Goal: Information Seeking & Learning: Compare options

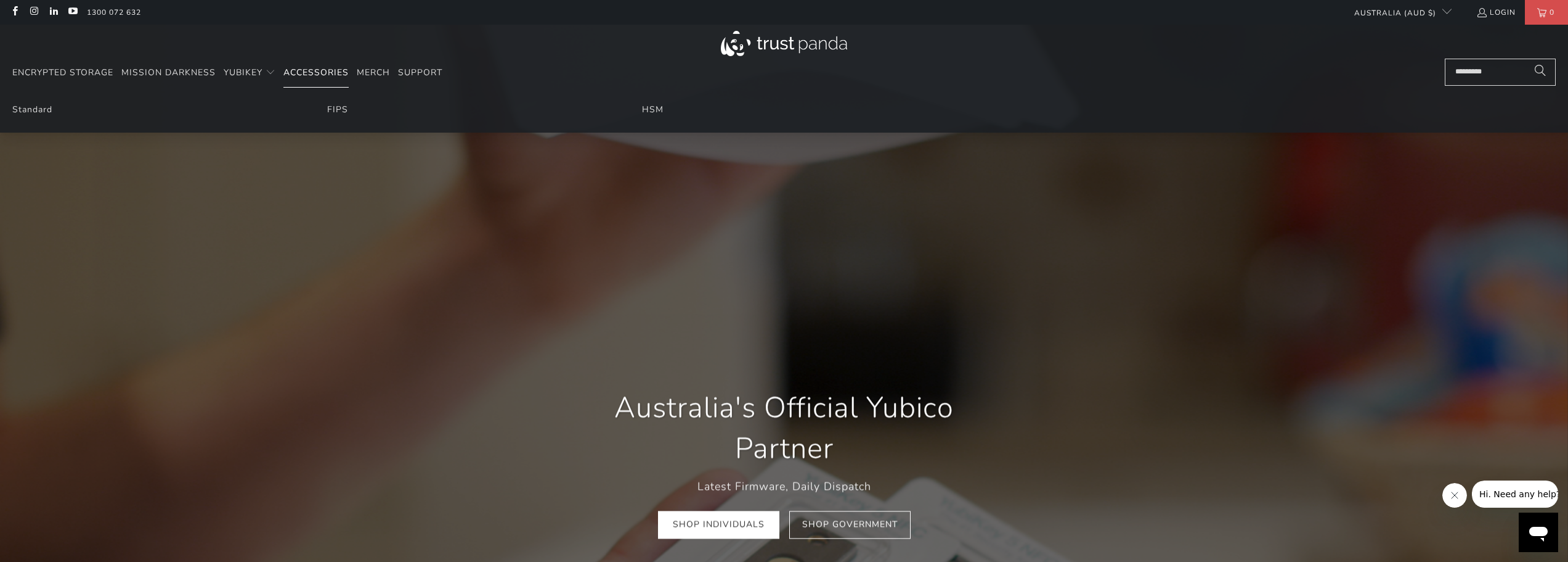
click at [323, 72] on span "Accessories" at bounding box center [316, 73] width 65 height 11
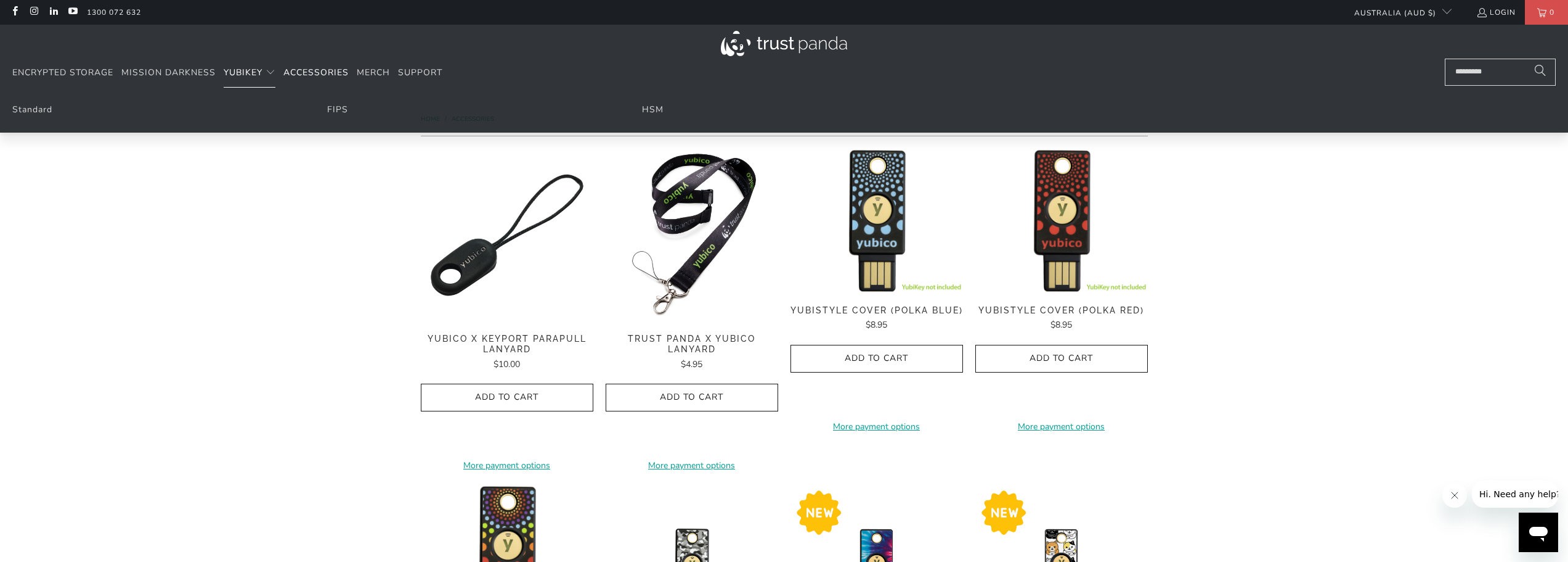
click at [251, 77] on span "YubiKey" at bounding box center [243, 73] width 39 height 11
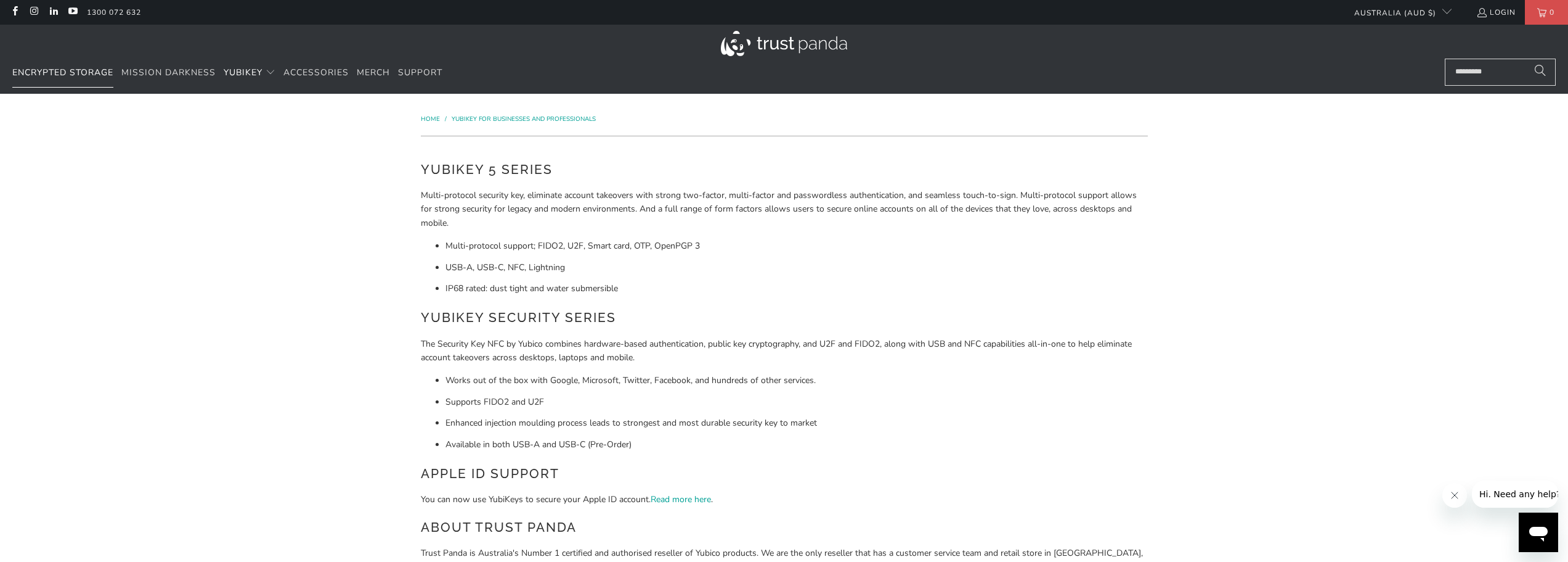
click at [100, 75] on span "Encrypted Storage" at bounding box center [63, 73] width 101 height 11
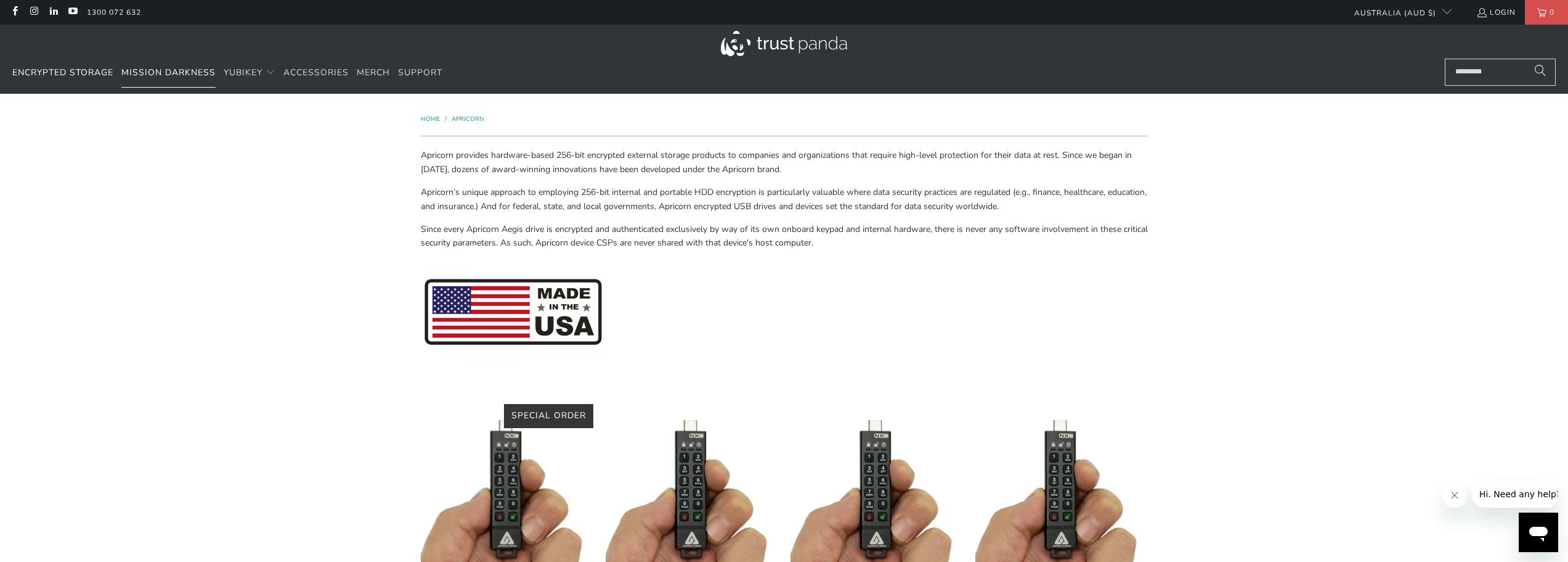
click at [176, 78] on link "Mission Darkness" at bounding box center [168, 73] width 95 height 29
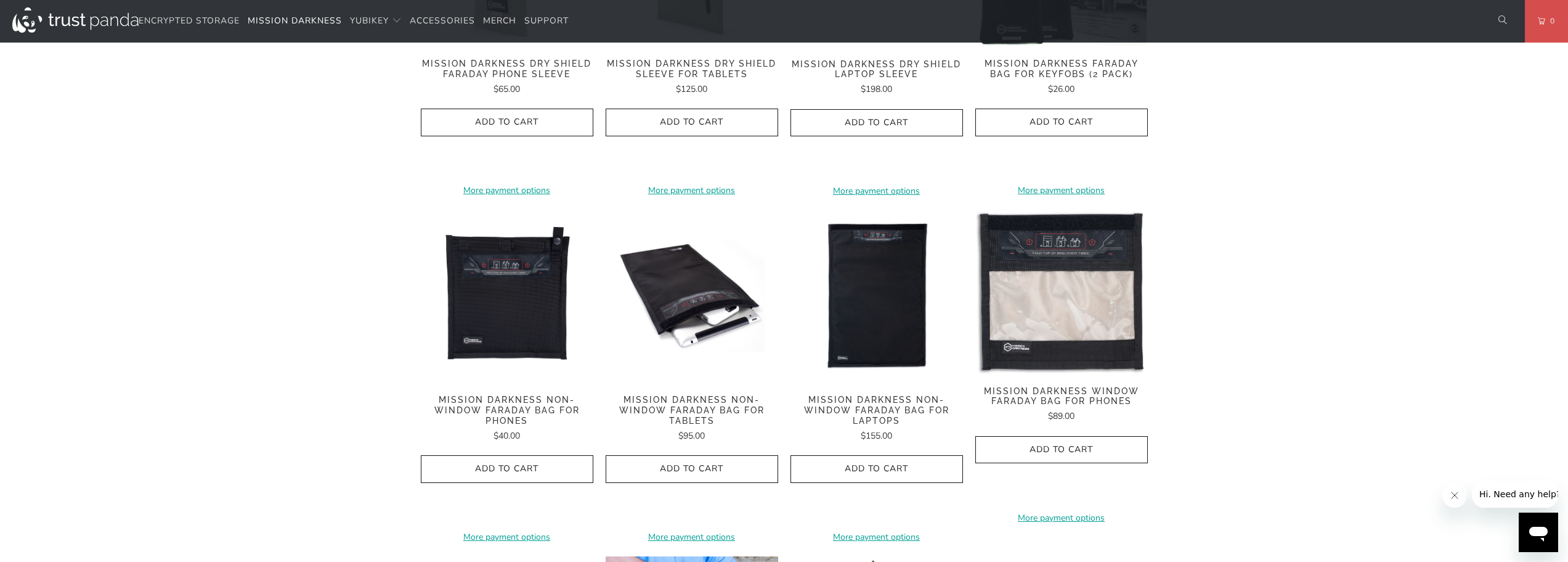
scroll to position [1049, 0]
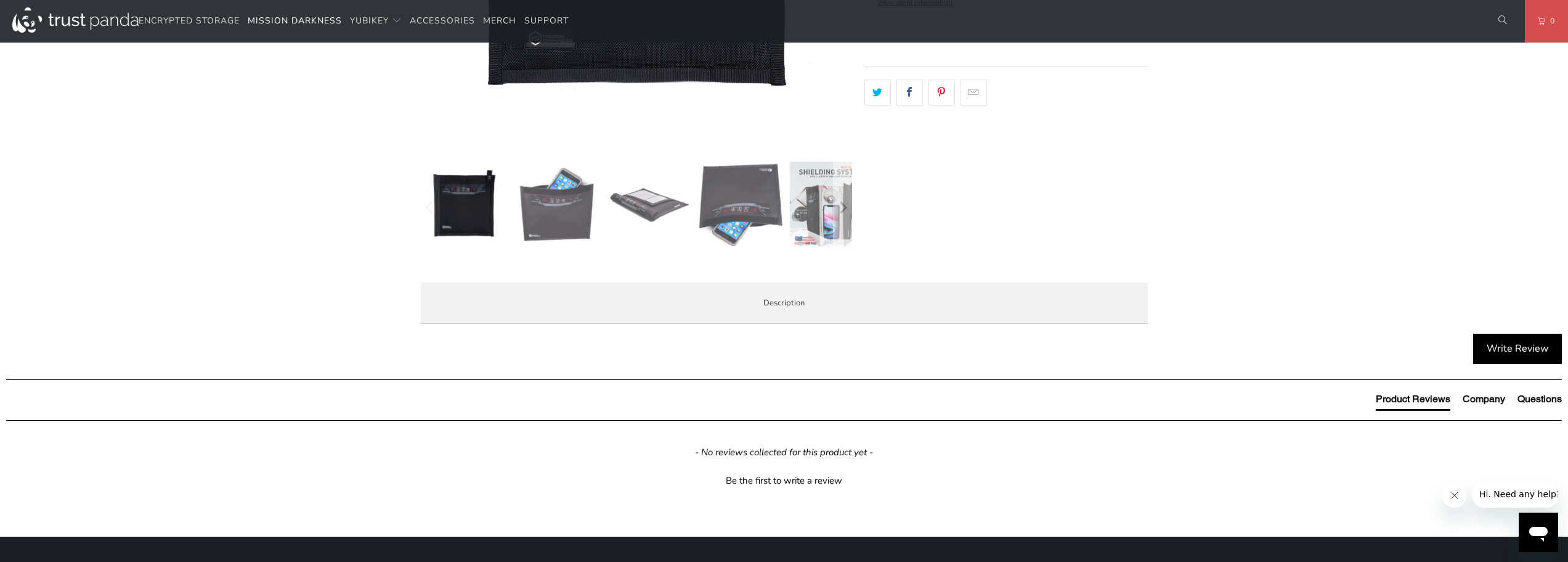
scroll to position [308, 0]
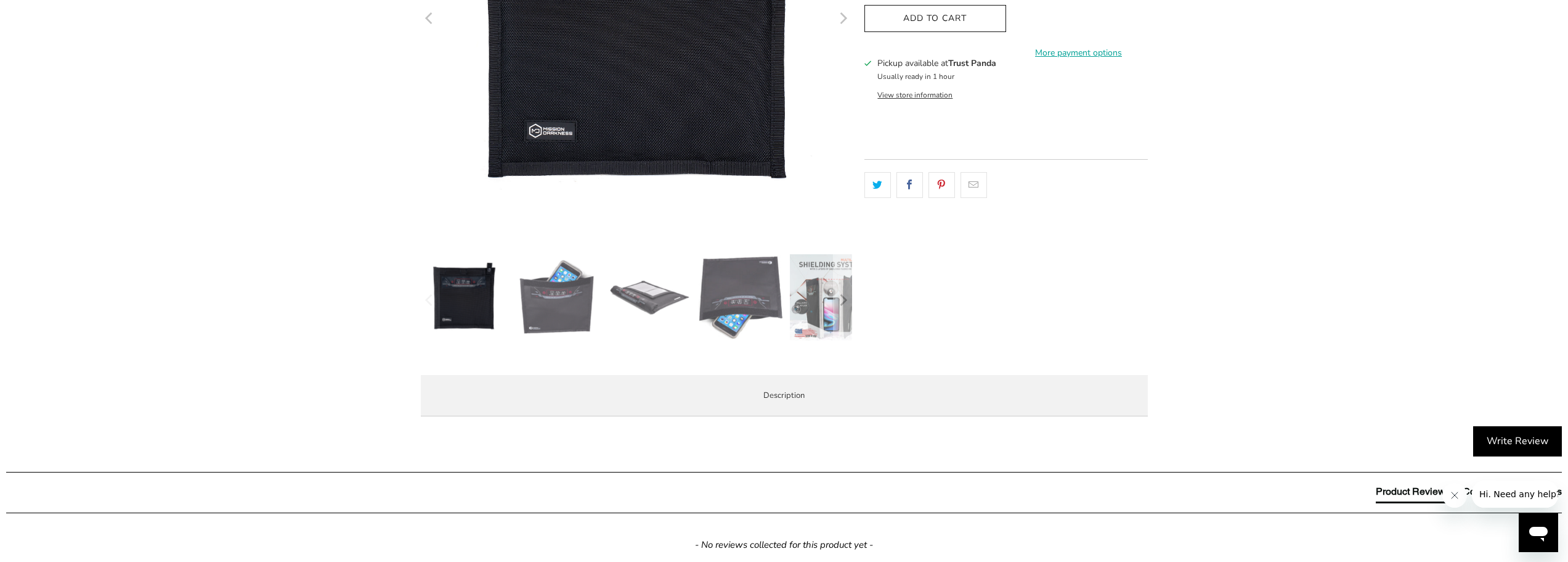
click at [795, 308] on img at bounding box center [832, 297] width 86 height 86
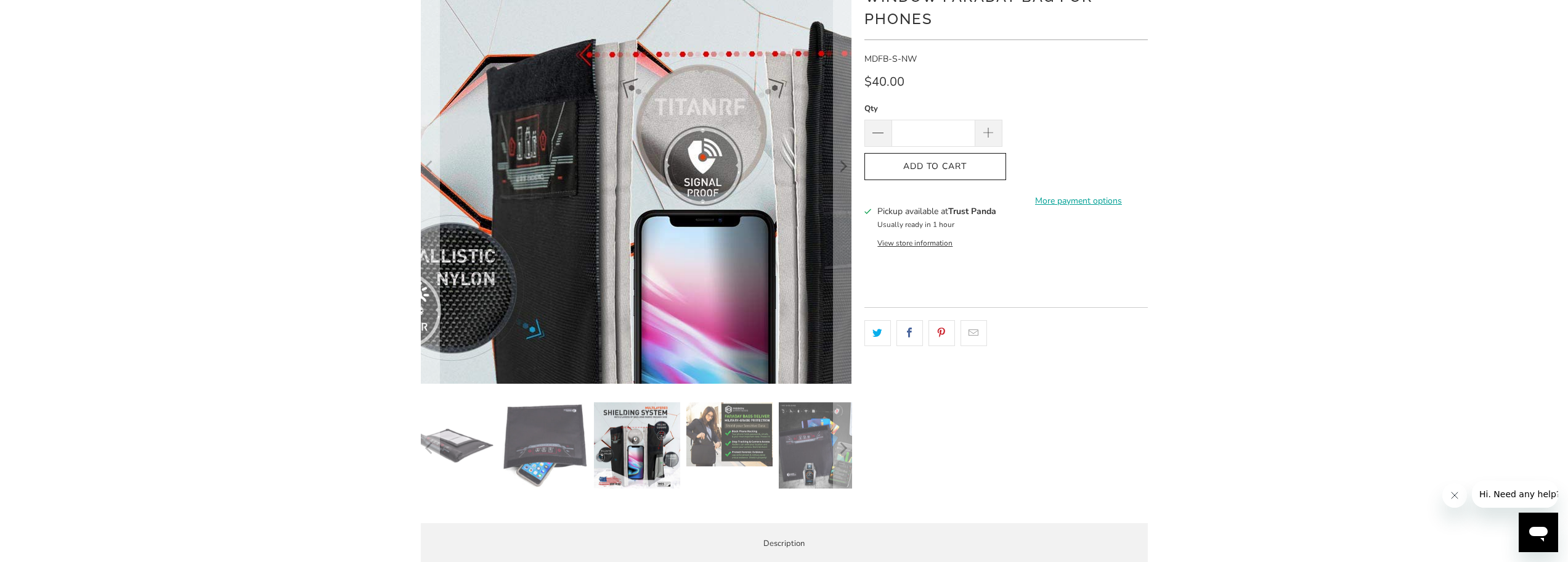
scroll to position [0, 0]
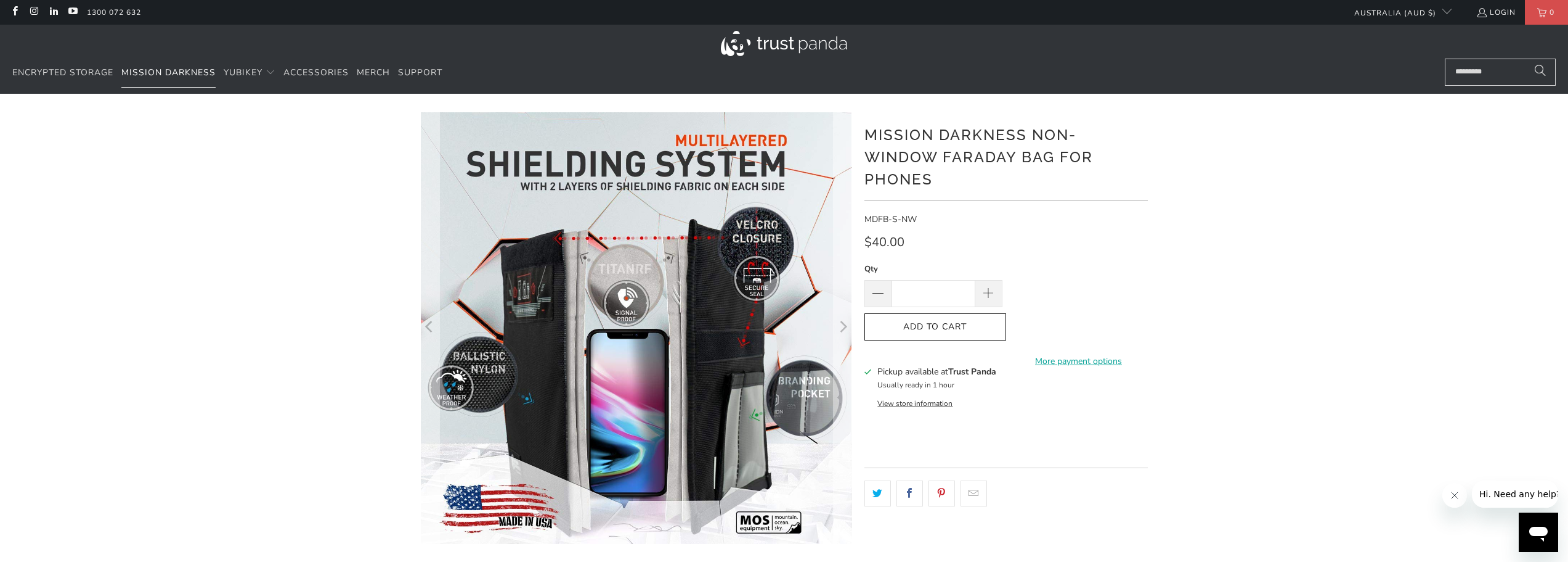
click at [207, 79] on link "Mission Darkness" at bounding box center [168, 73] width 95 height 29
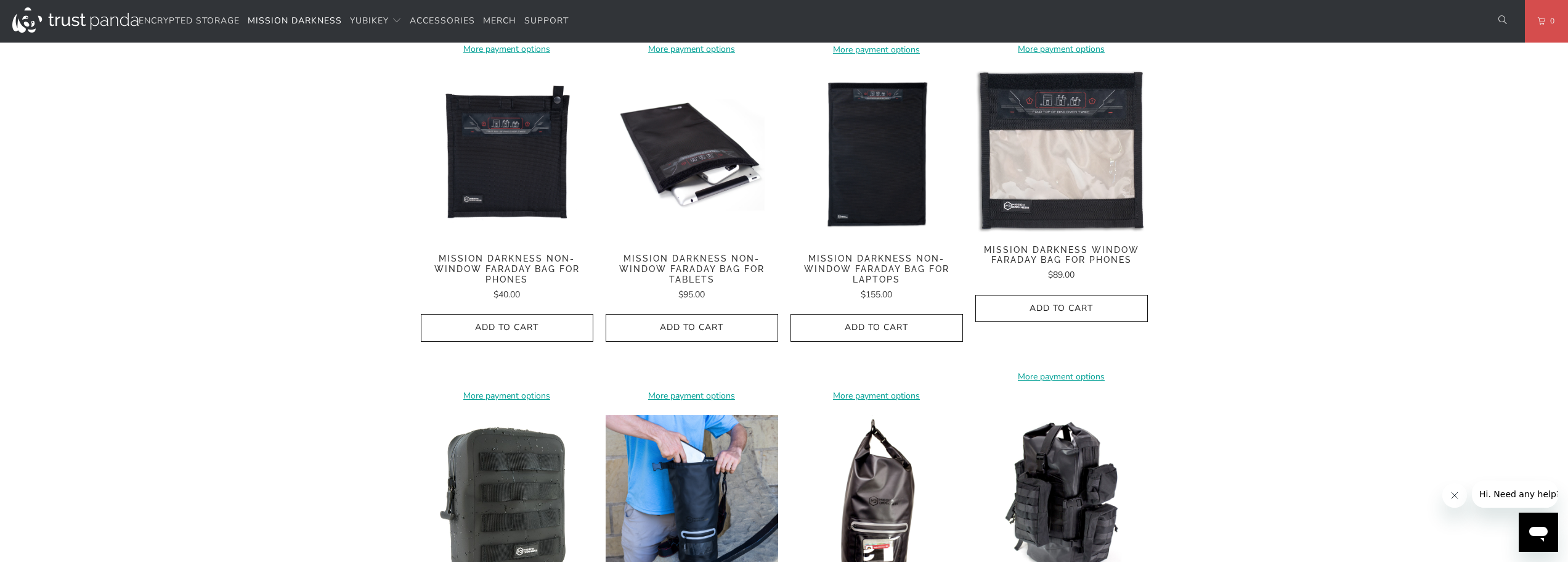
scroll to position [1110, 0]
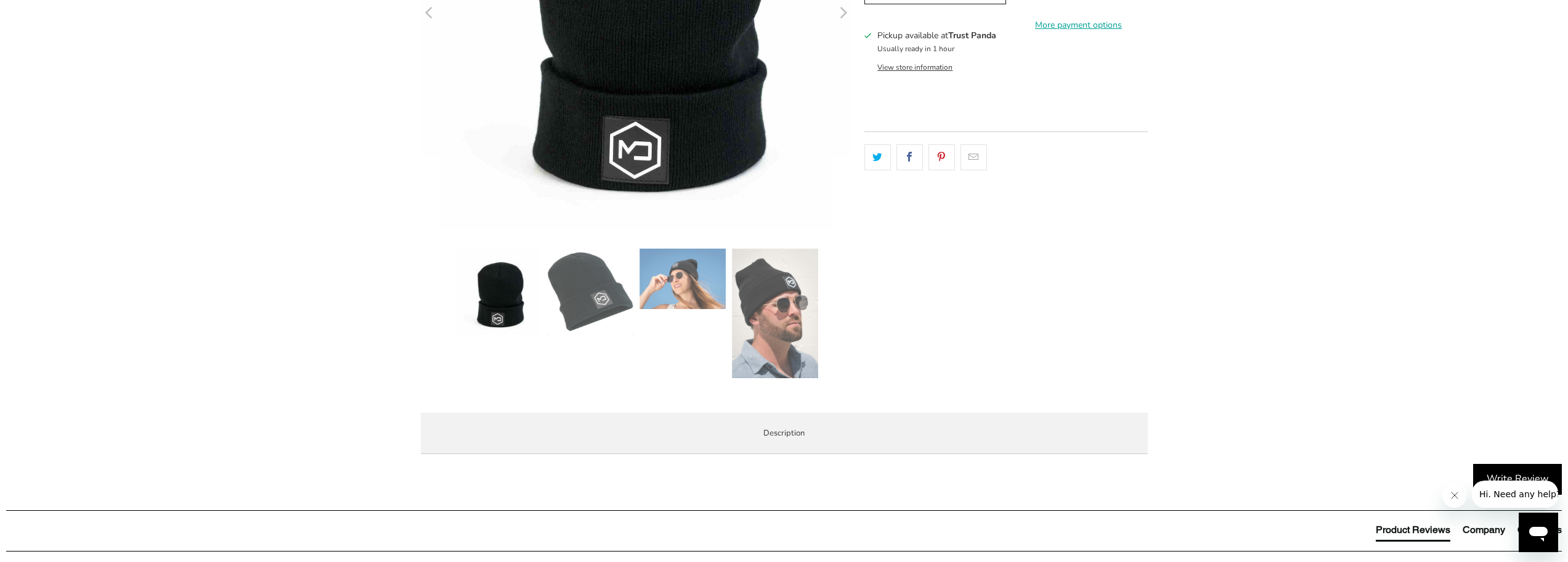
scroll to position [247, 0]
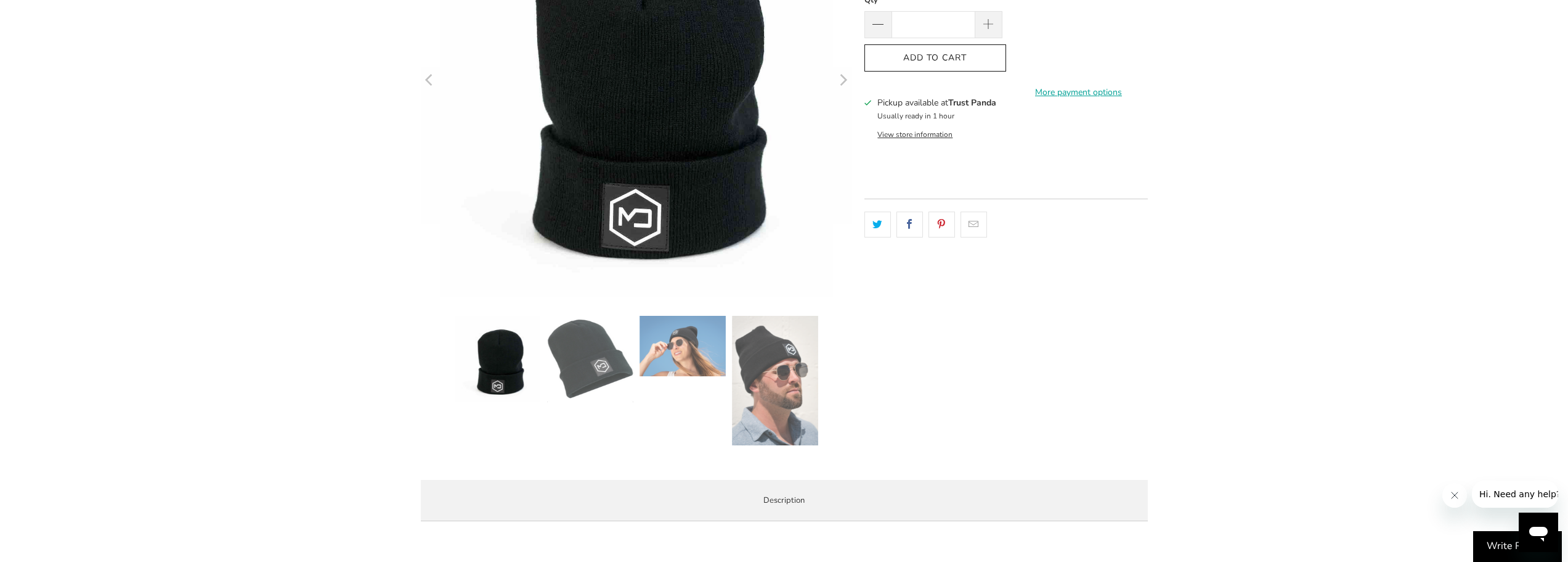
click at [722, 380] on div at bounding box center [670, 383] width 431 height 136
click at [743, 377] on img at bounding box center [775, 381] width 86 height 129
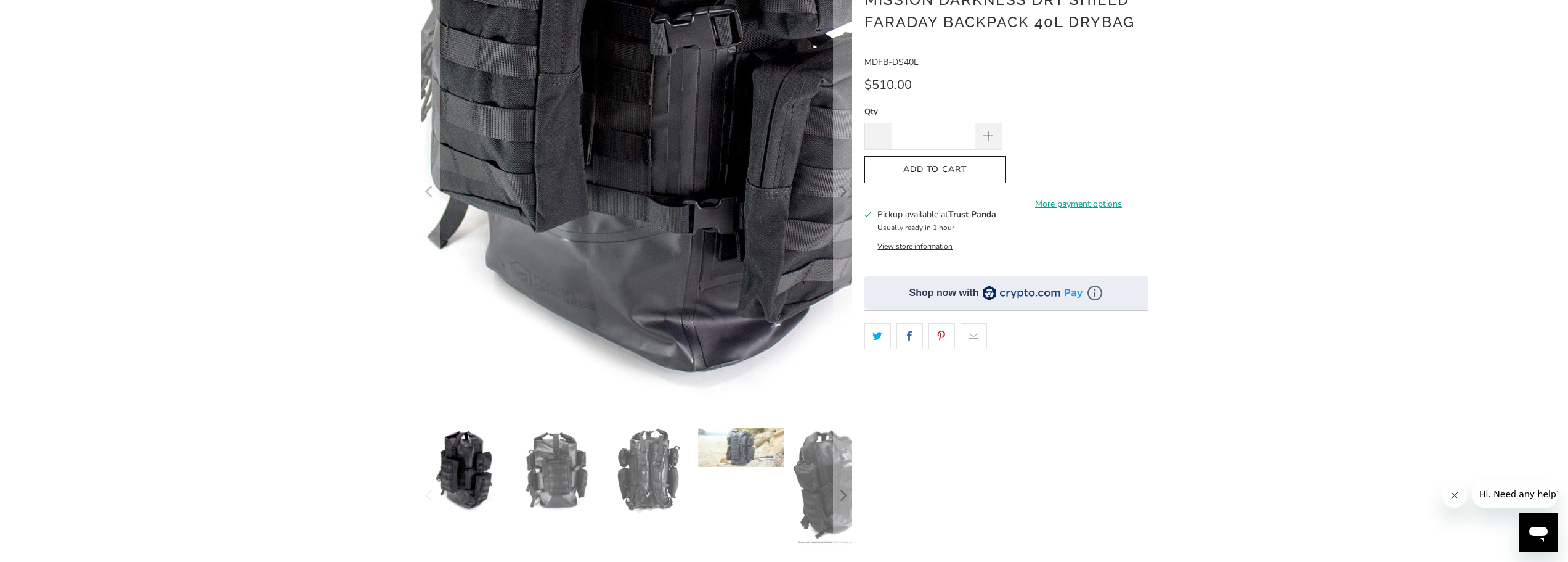
scroll to position [308, 0]
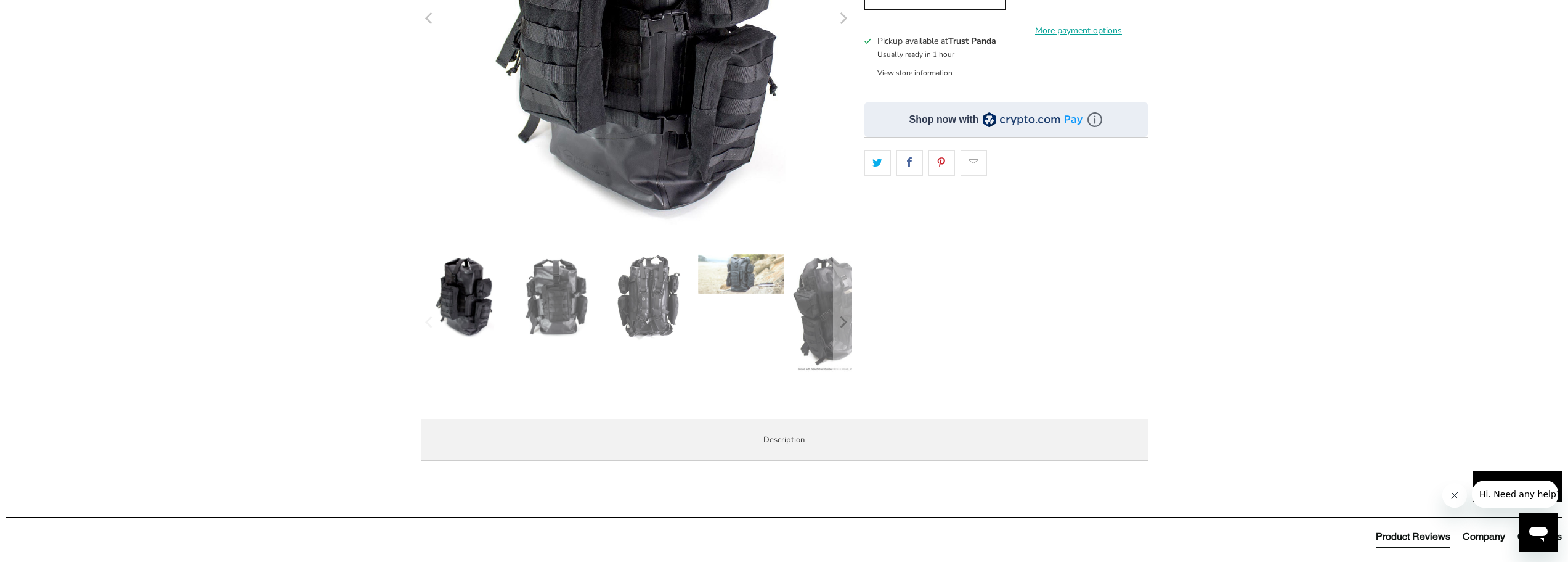
click at [562, 322] on img at bounding box center [556, 297] width 86 height 86
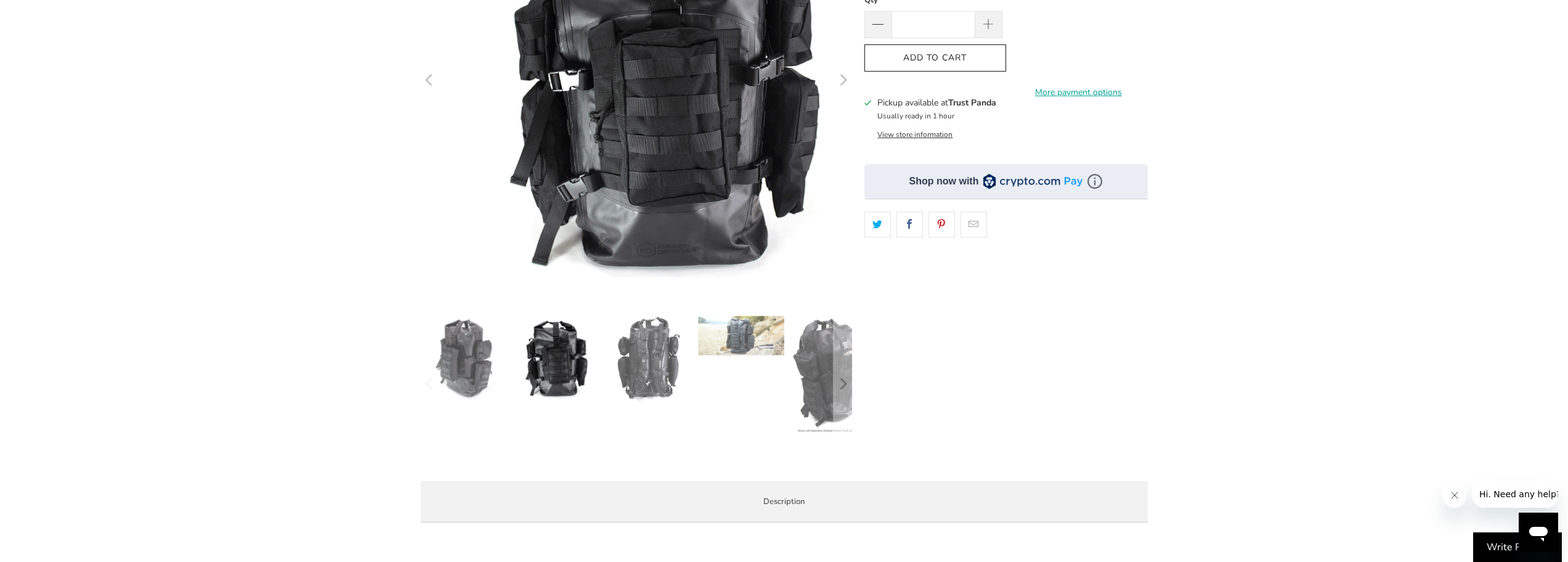
scroll to position [185, 0]
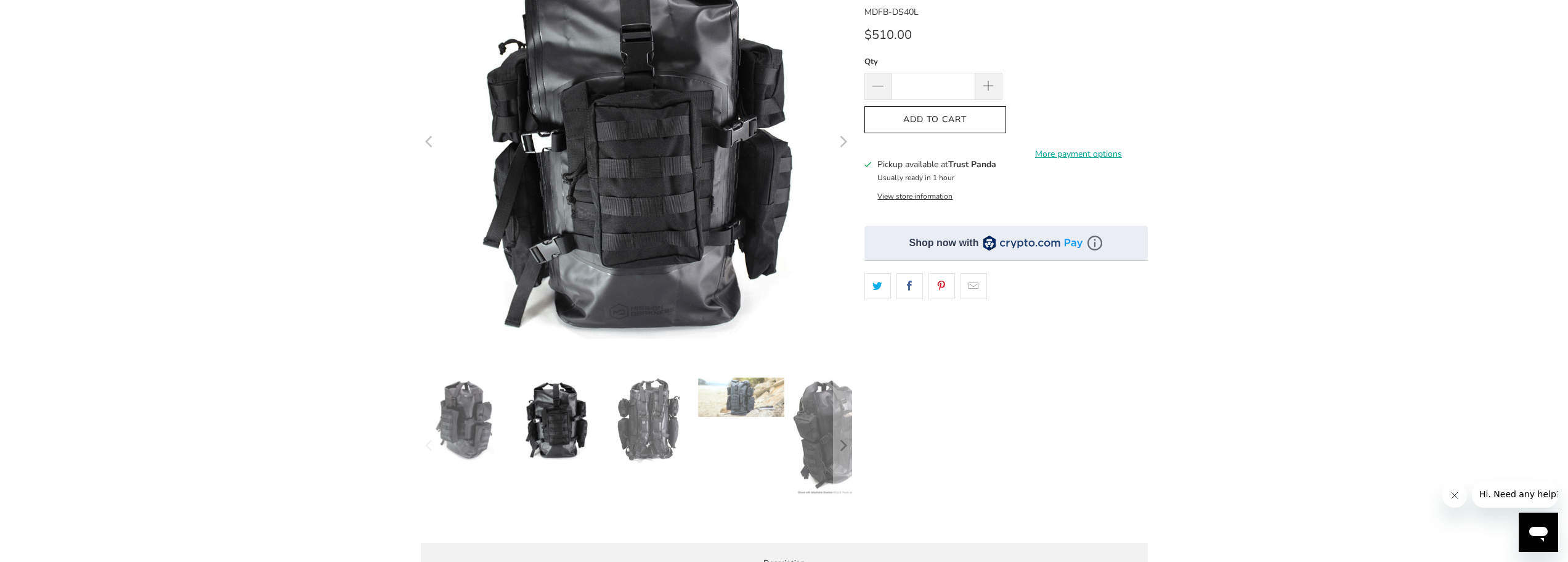
click at [667, 428] on img at bounding box center [648, 420] width 86 height 86
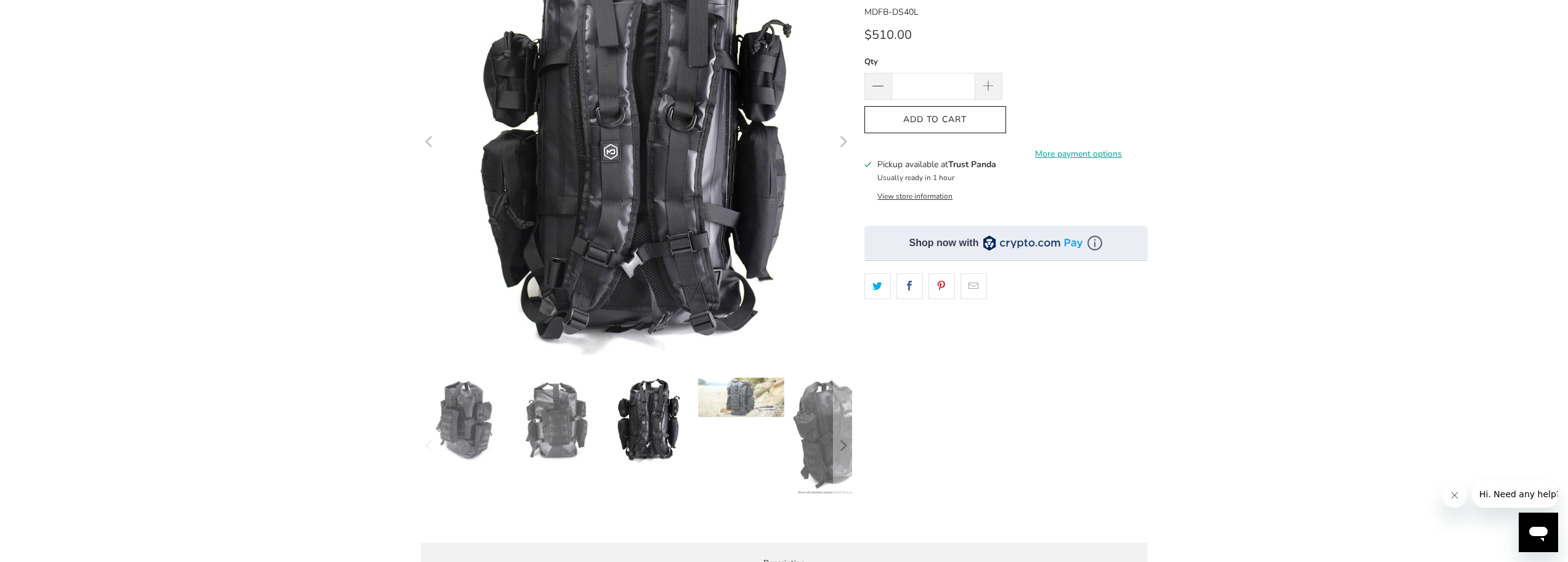
click at [730, 409] on img at bounding box center [741, 397] width 86 height 39
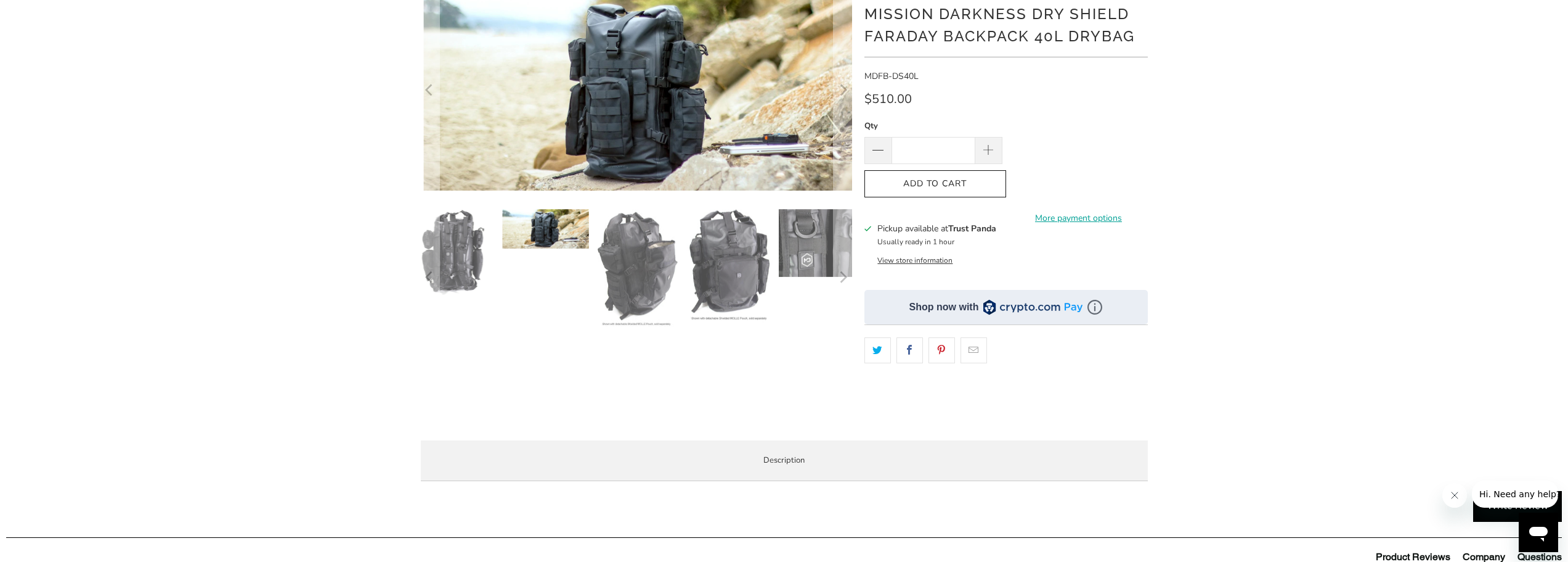
scroll to position [0, 0]
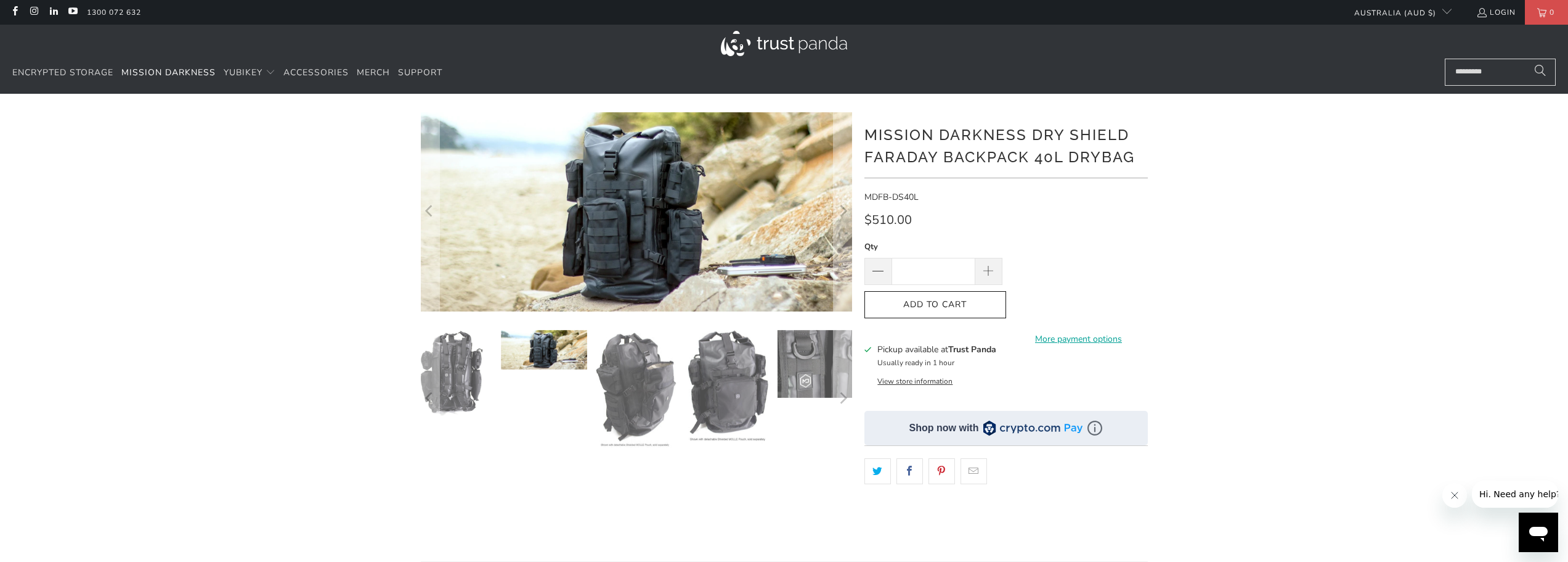
click at [655, 384] on img at bounding box center [635, 389] width 86 height 118
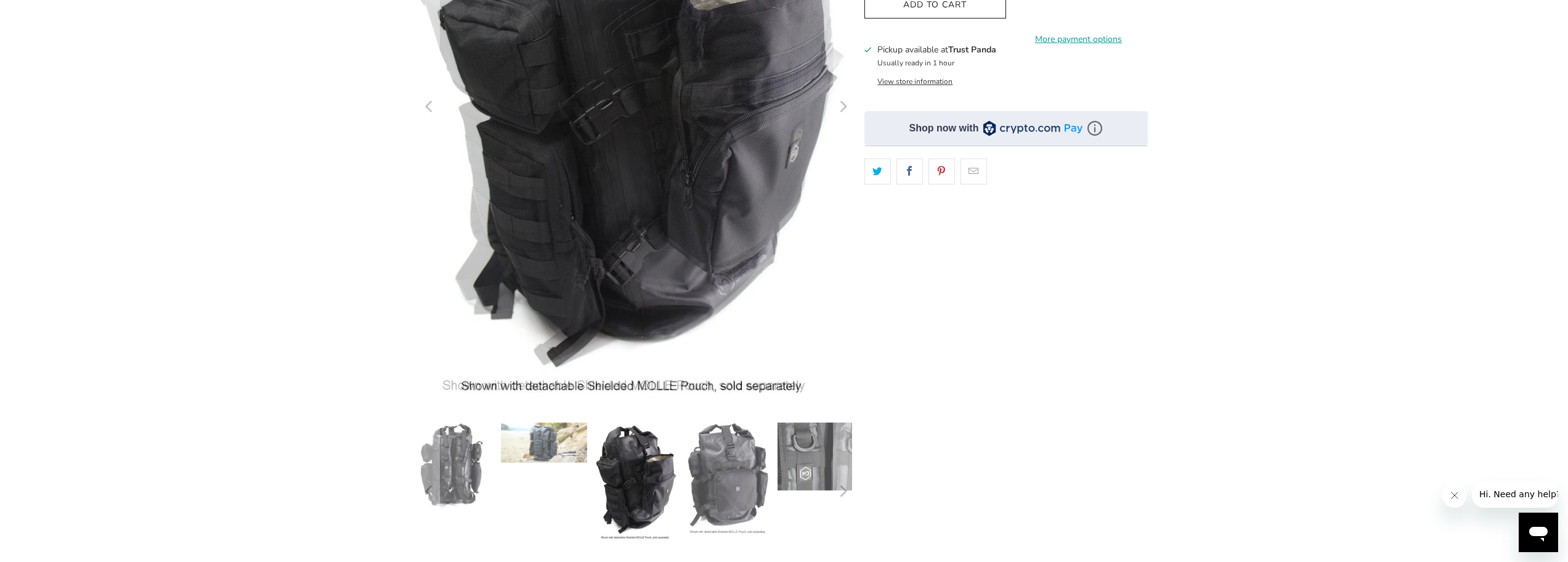
scroll to position [308, 0]
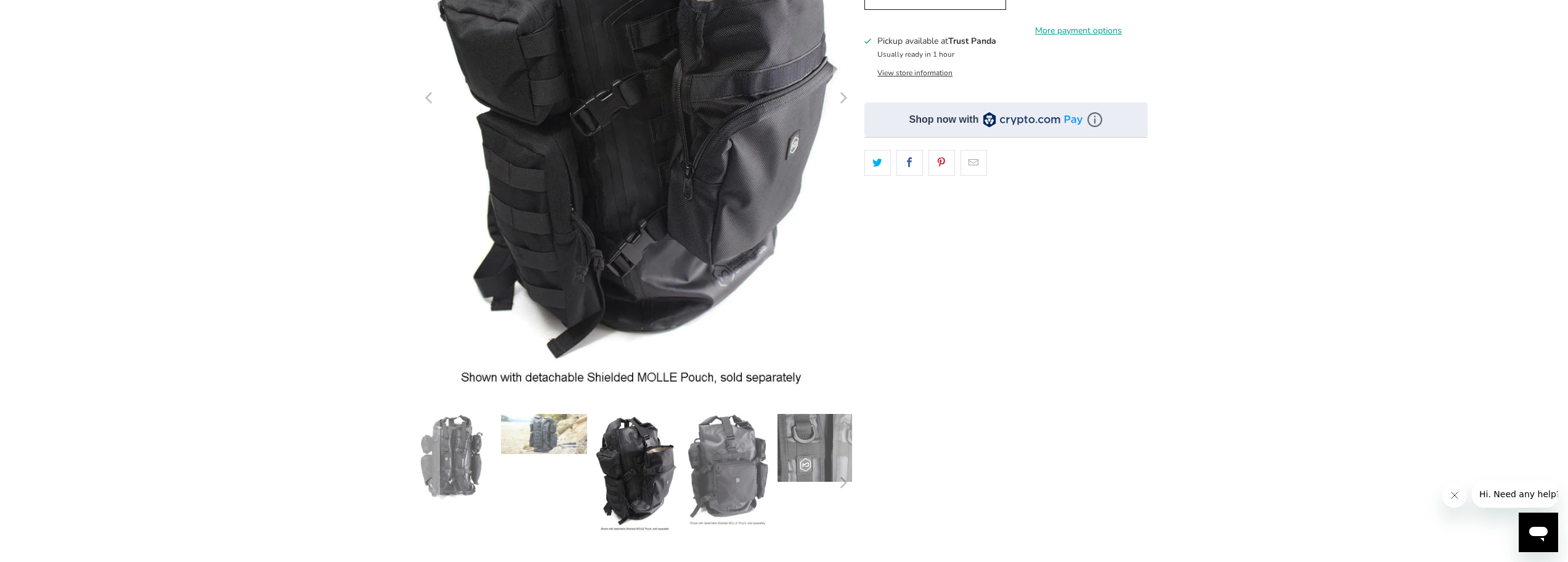
click at [741, 438] on img at bounding box center [728, 471] width 86 height 114
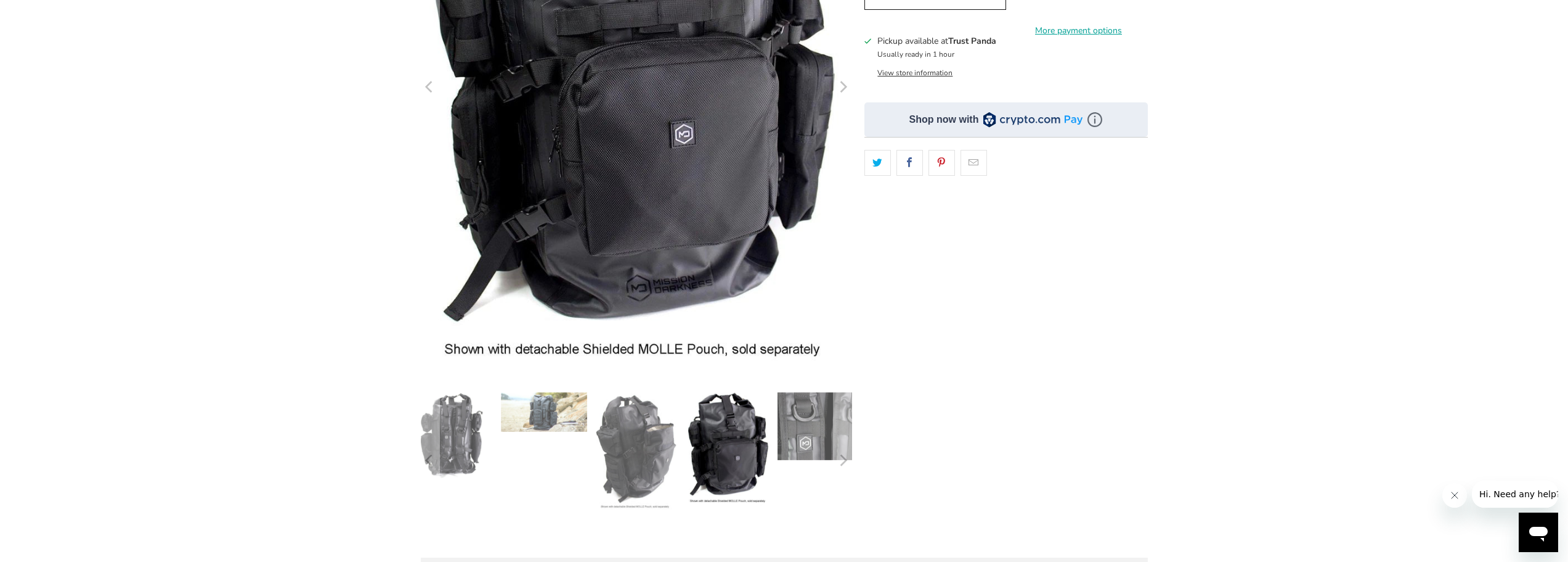
click at [802, 423] on img at bounding box center [821, 425] width 86 height 68
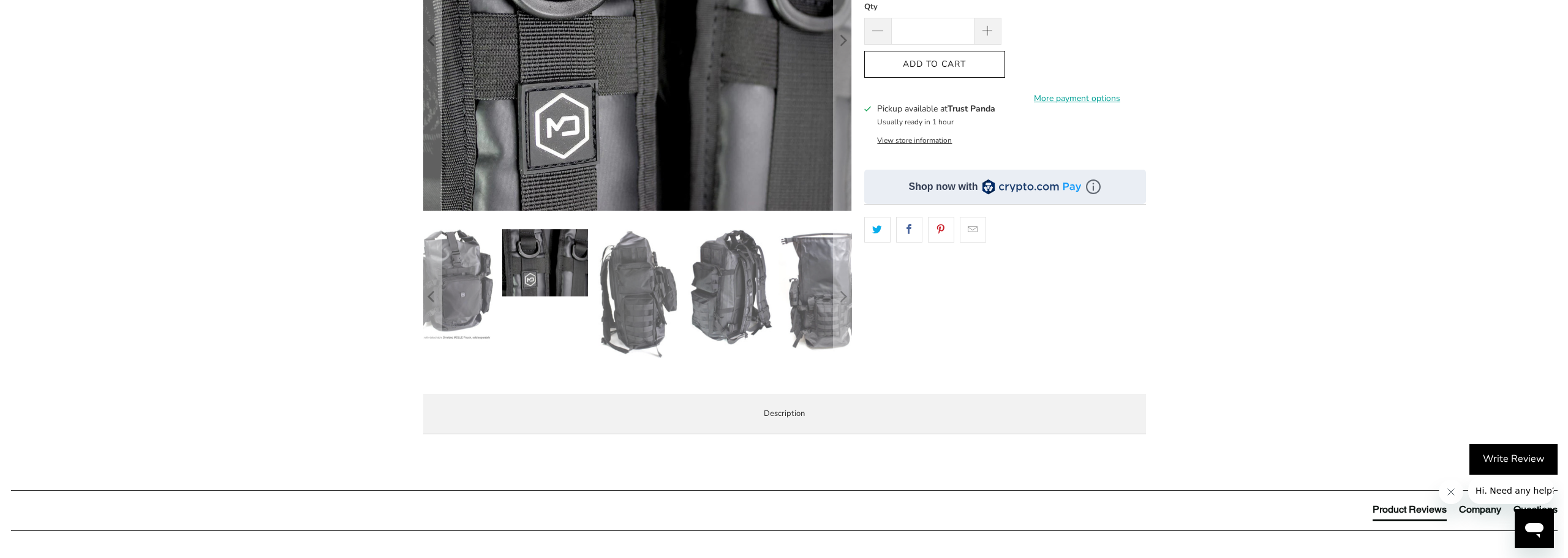
scroll to position [184, 0]
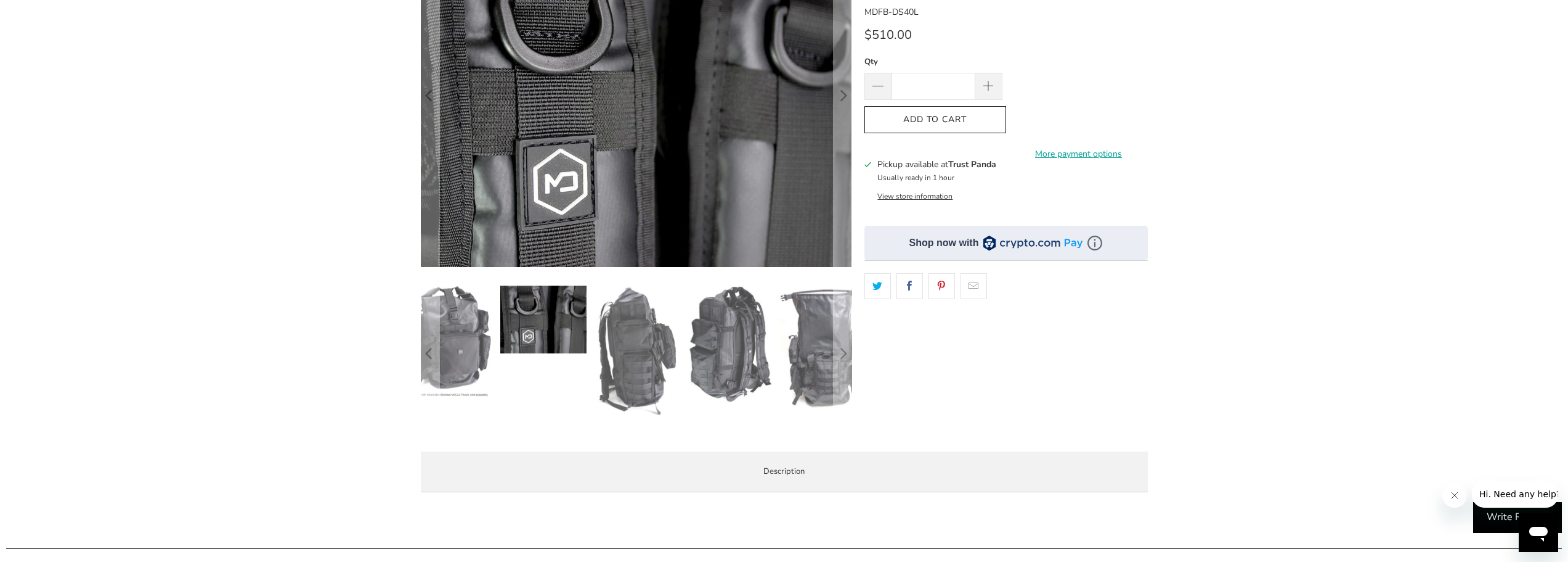
click at [628, 366] on img at bounding box center [636, 350] width 86 height 130
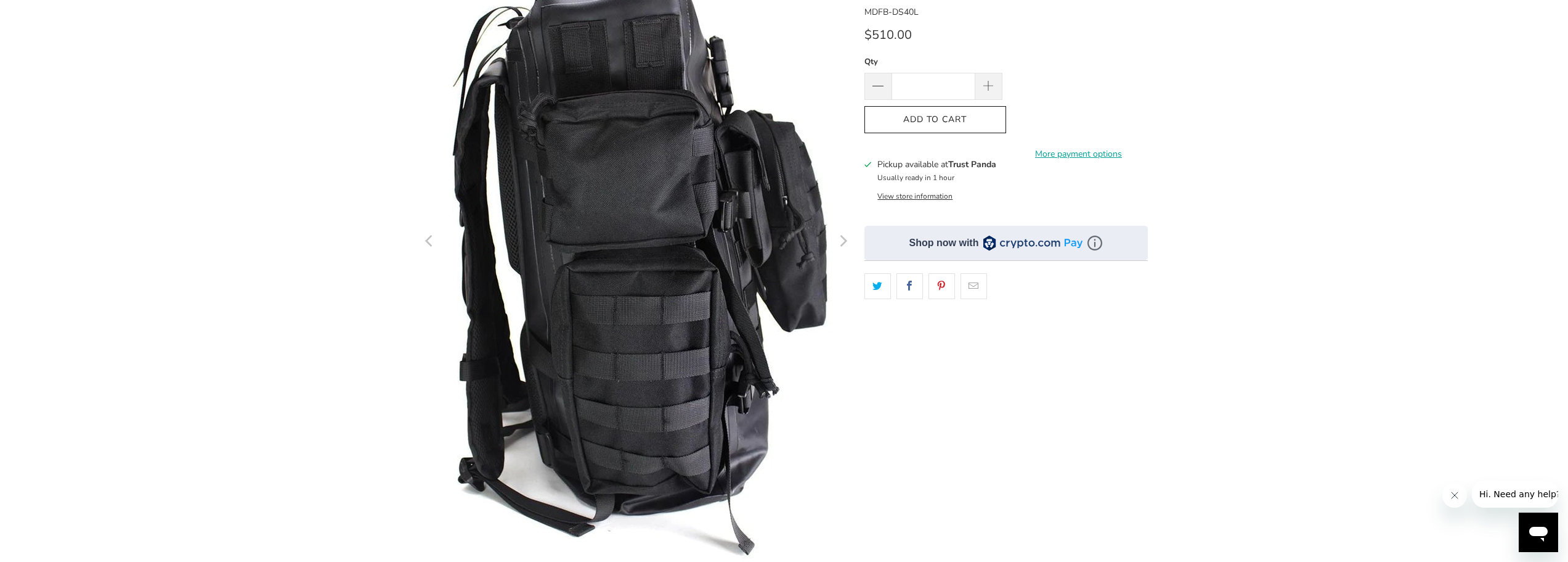
click at [549, 337] on img at bounding box center [637, 243] width 418 height 632
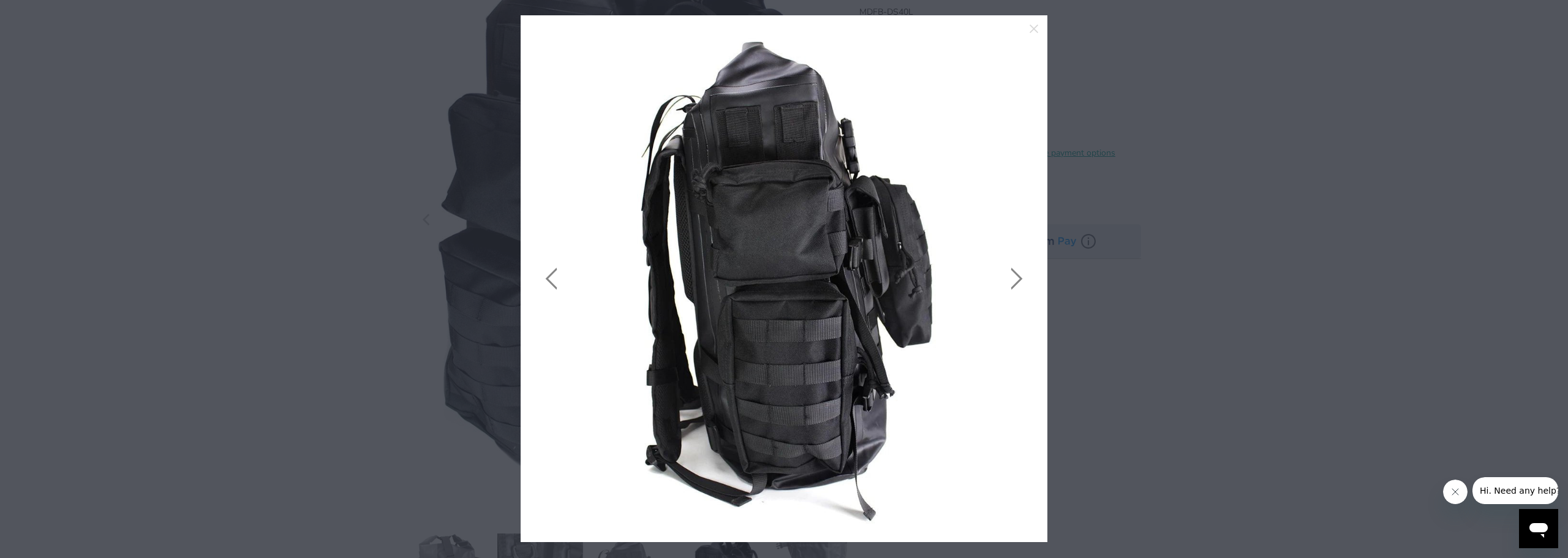
click at [1010, 285] on link at bounding box center [1013, 279] width 30 height 490
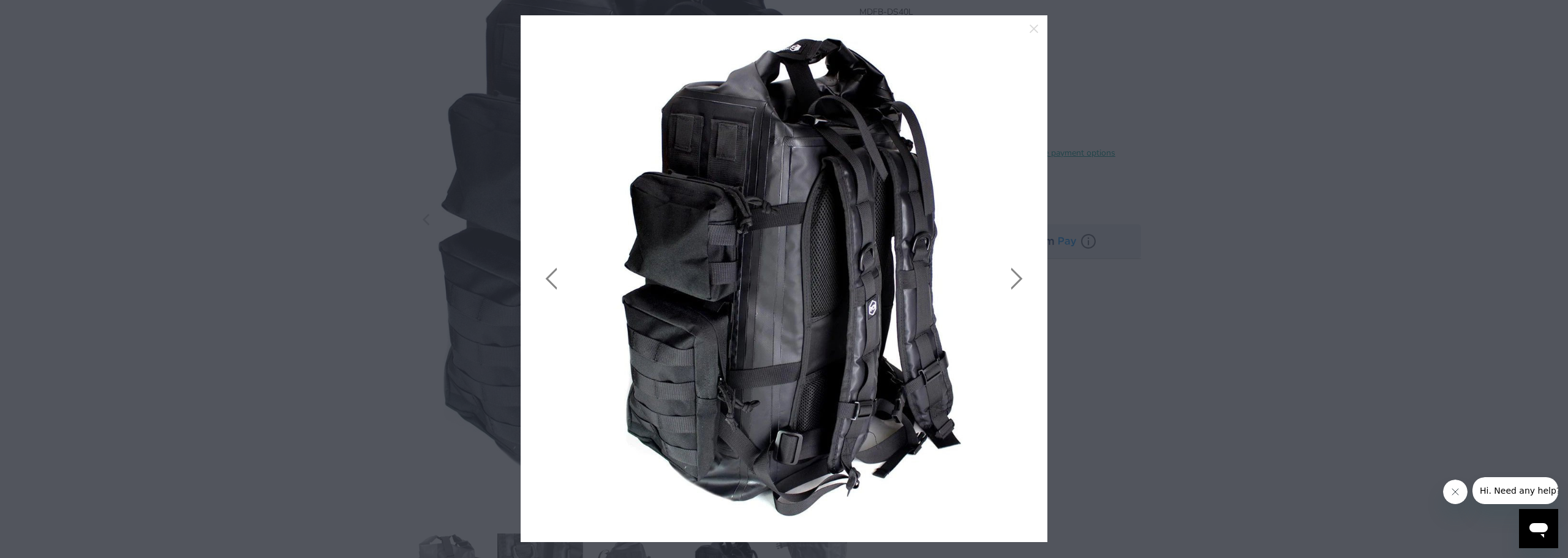
click at [1010, 277] on link at bounding box center [1013, 279] width 30 height 490
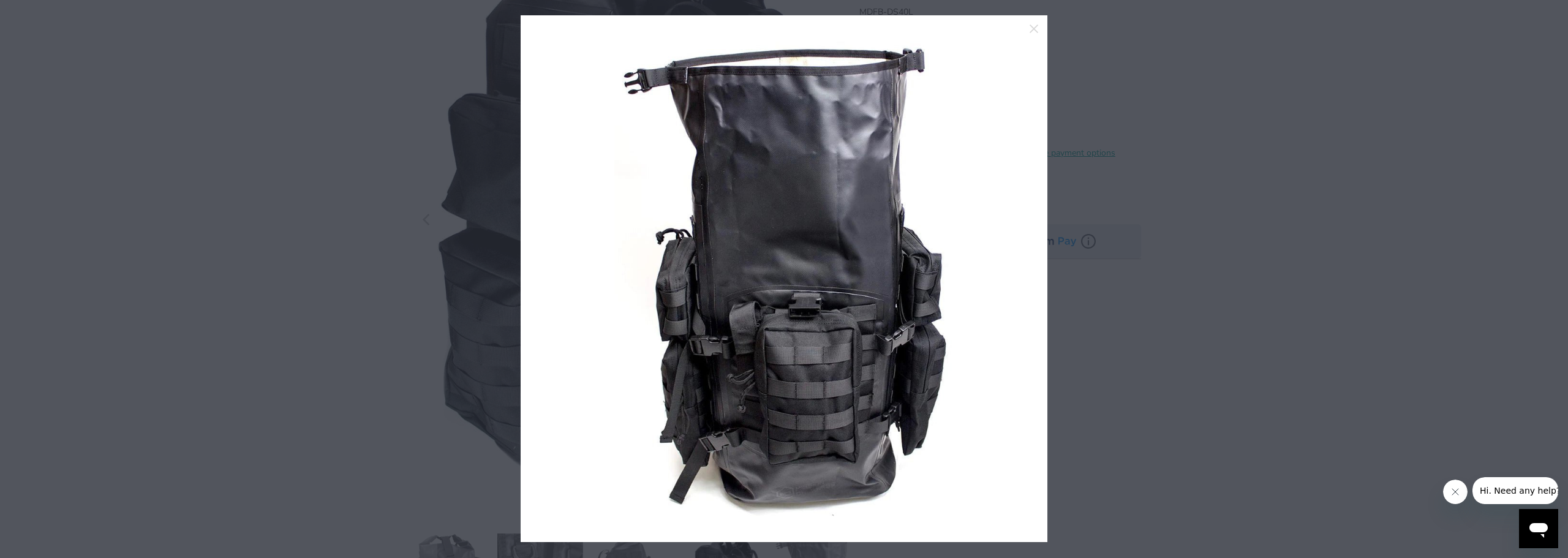
click at [1010, 277] on link at bounding box center [1013, 279] width 30 height 490
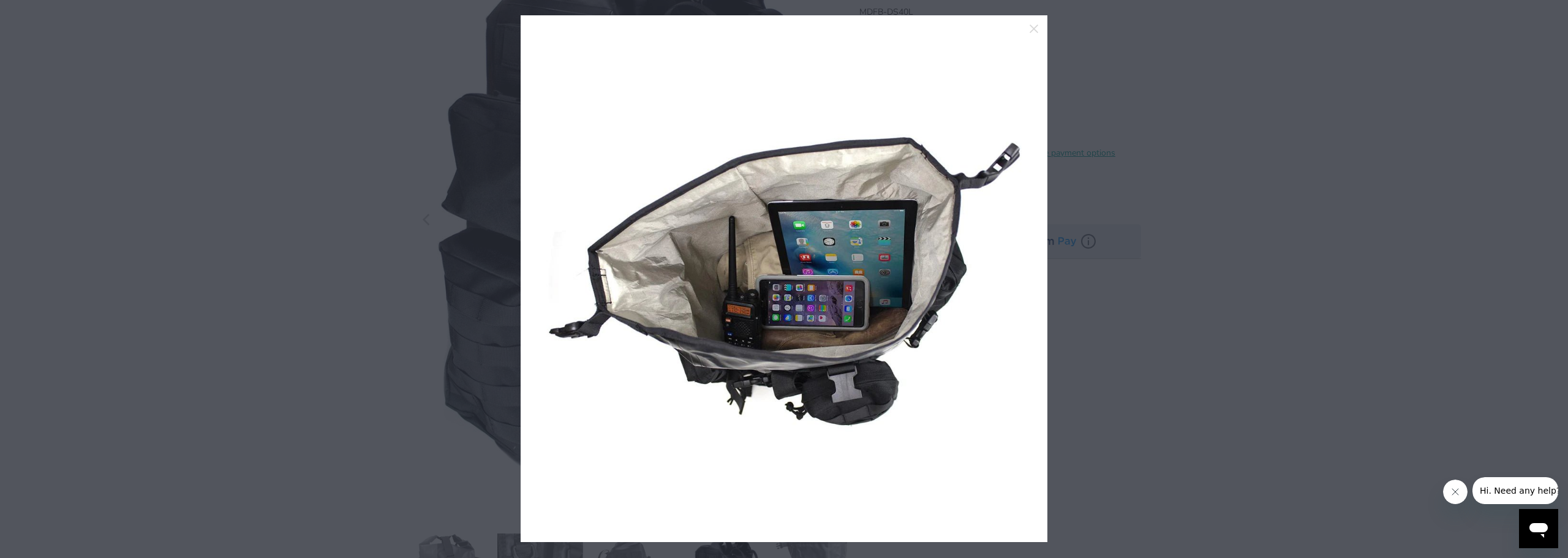
click at [1010, 277] on link at bounding box center [1013, 279] width 30 height 490
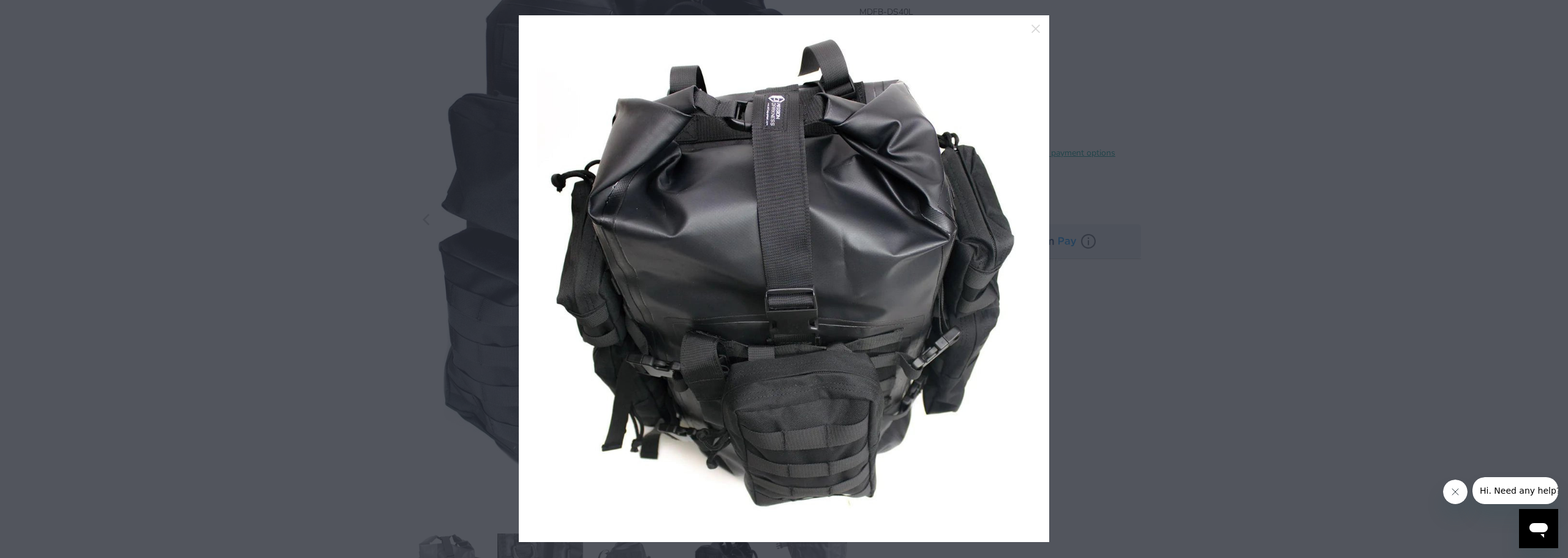
click at [1010, 277] on link at bounding box center [1015, 279] width 30 height 490
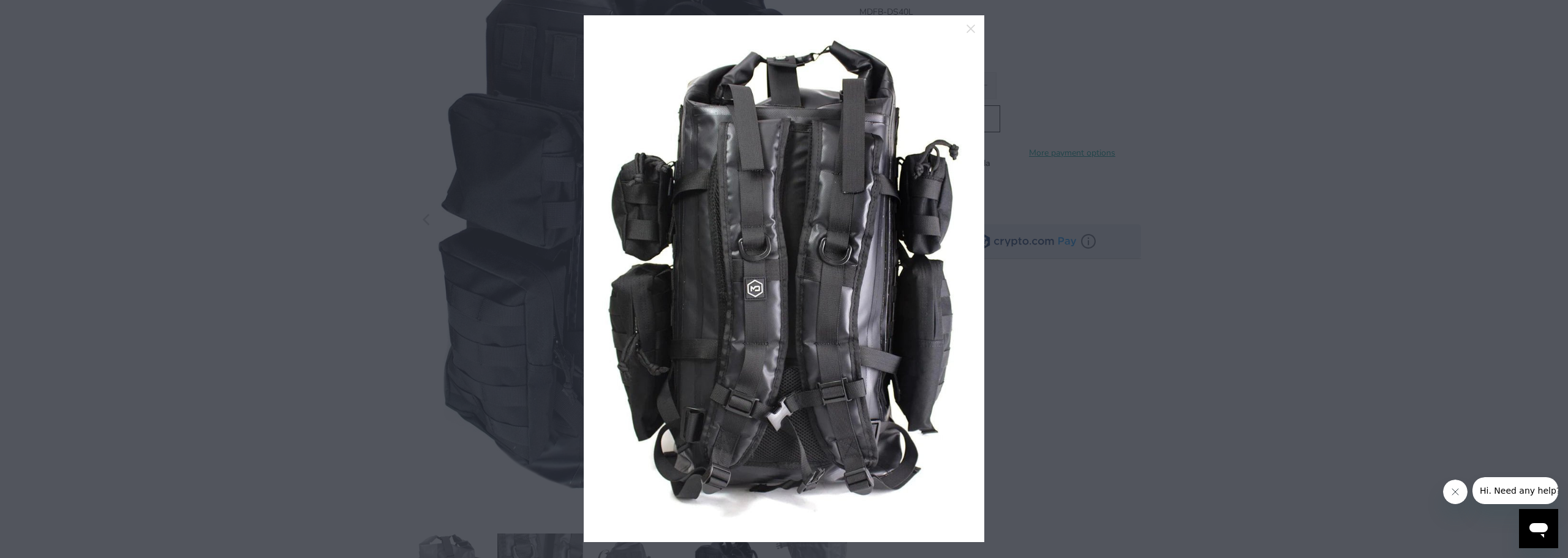
click at [1010, 277] on div at bounding box center [784, 279] width 1568 height 558
click at [1296, 220] on div at bounding box center [784, 279] width 1568 height 558
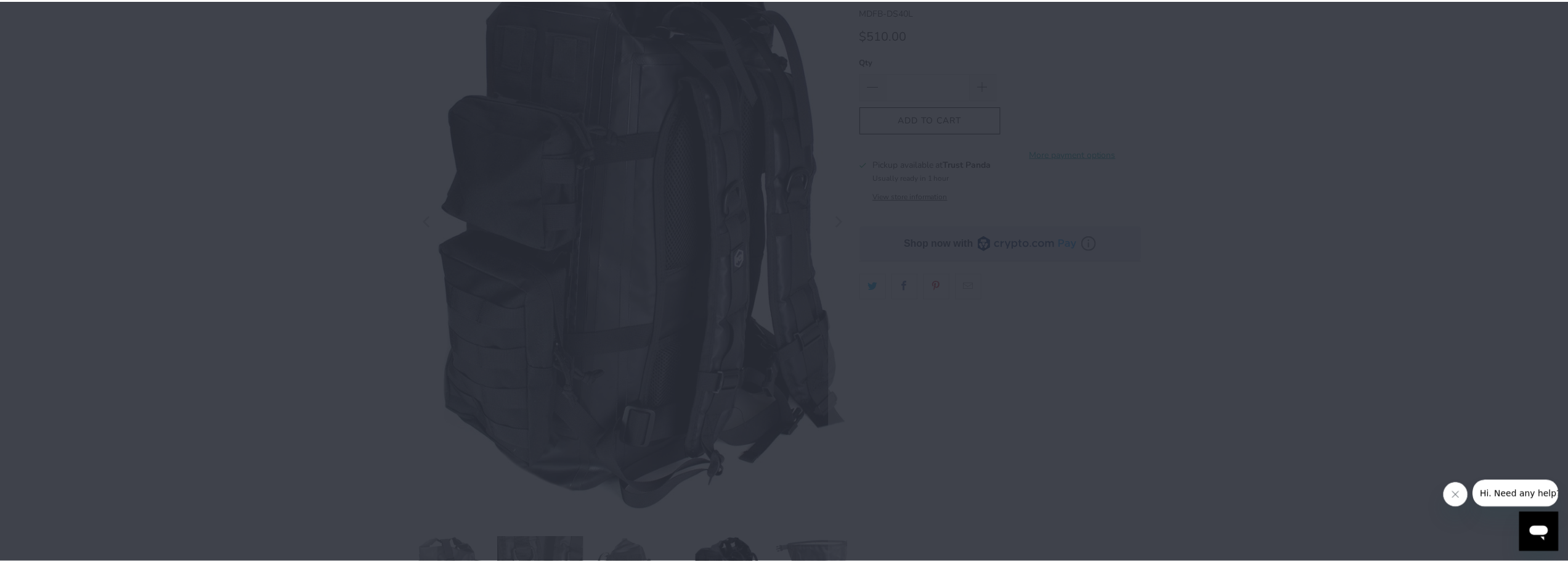
scroll to position [142, 0]
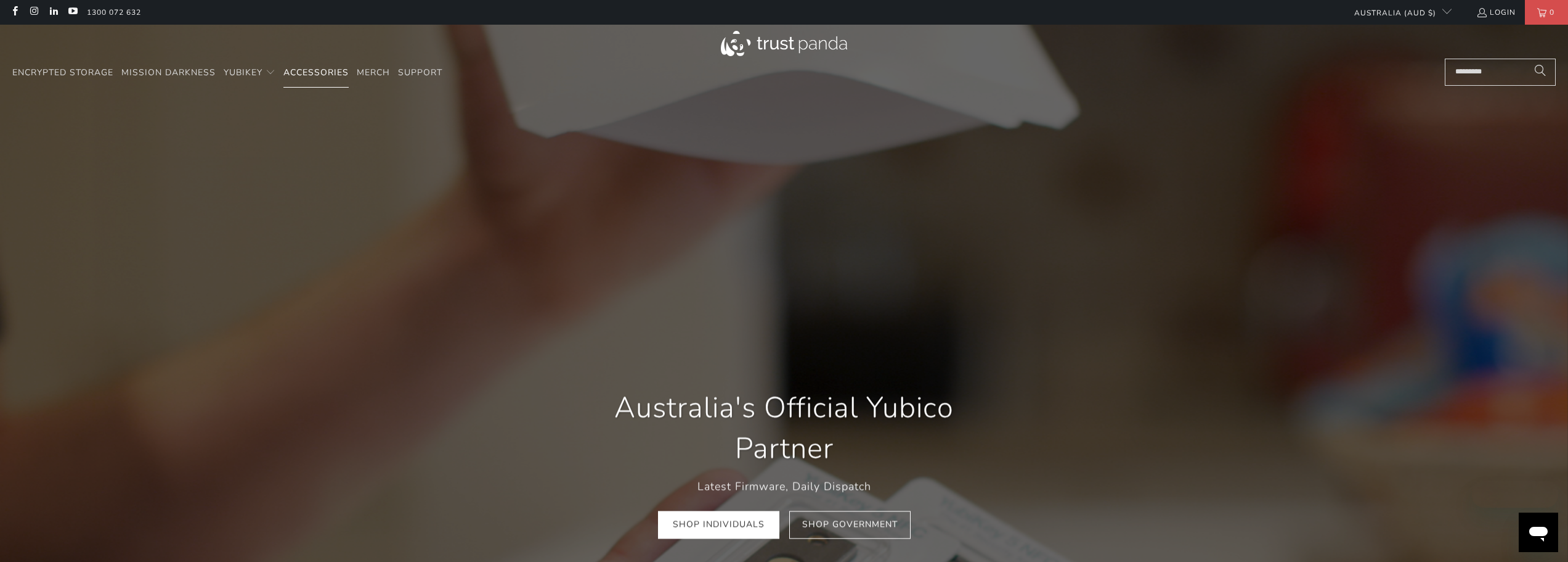
click at [319, 72] on span "Accessories" at bounding box center [316, 73] width 65 height 11
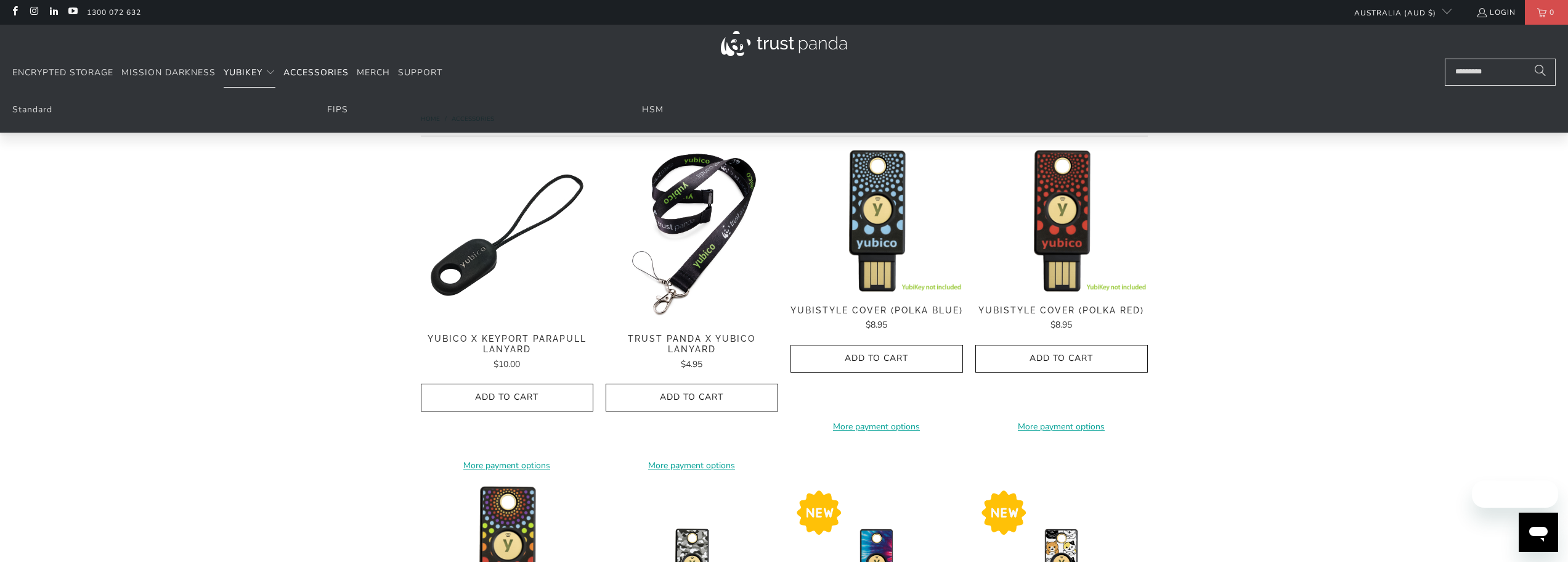
click at [227, 72] on span "YubiKey" at bounding box center [243, 73] width 39 height 11
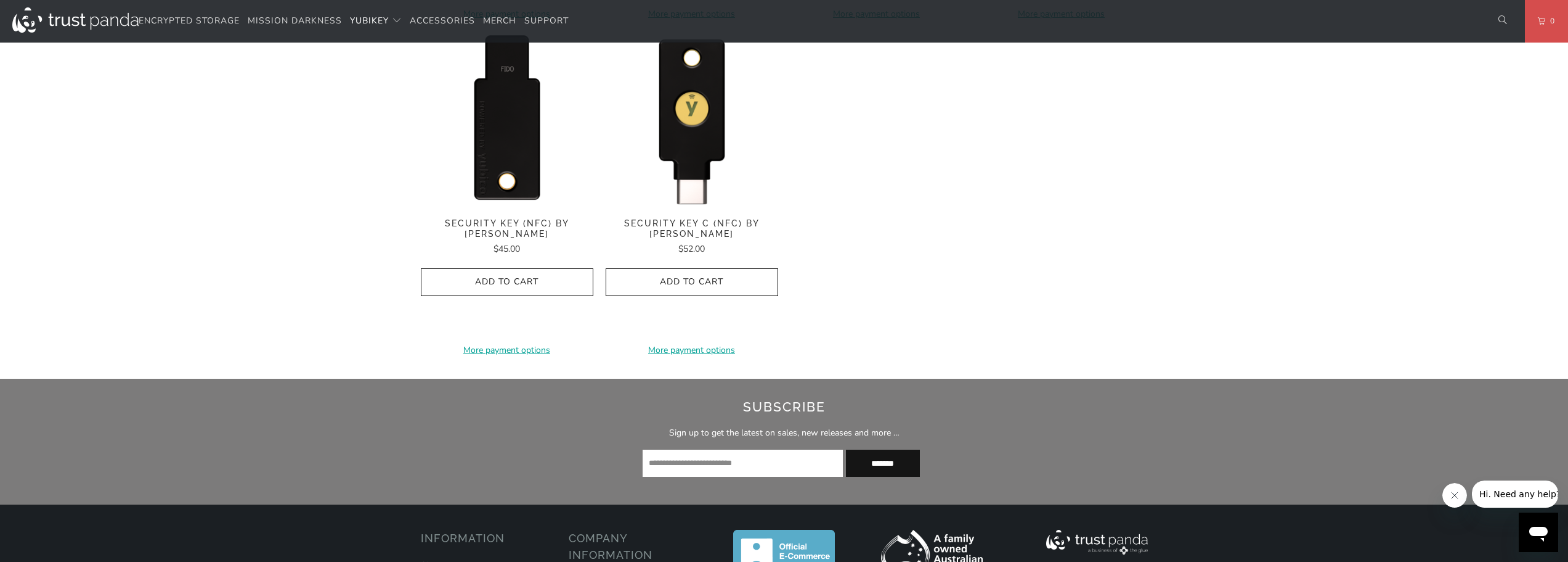
scroll to position [740, 0]
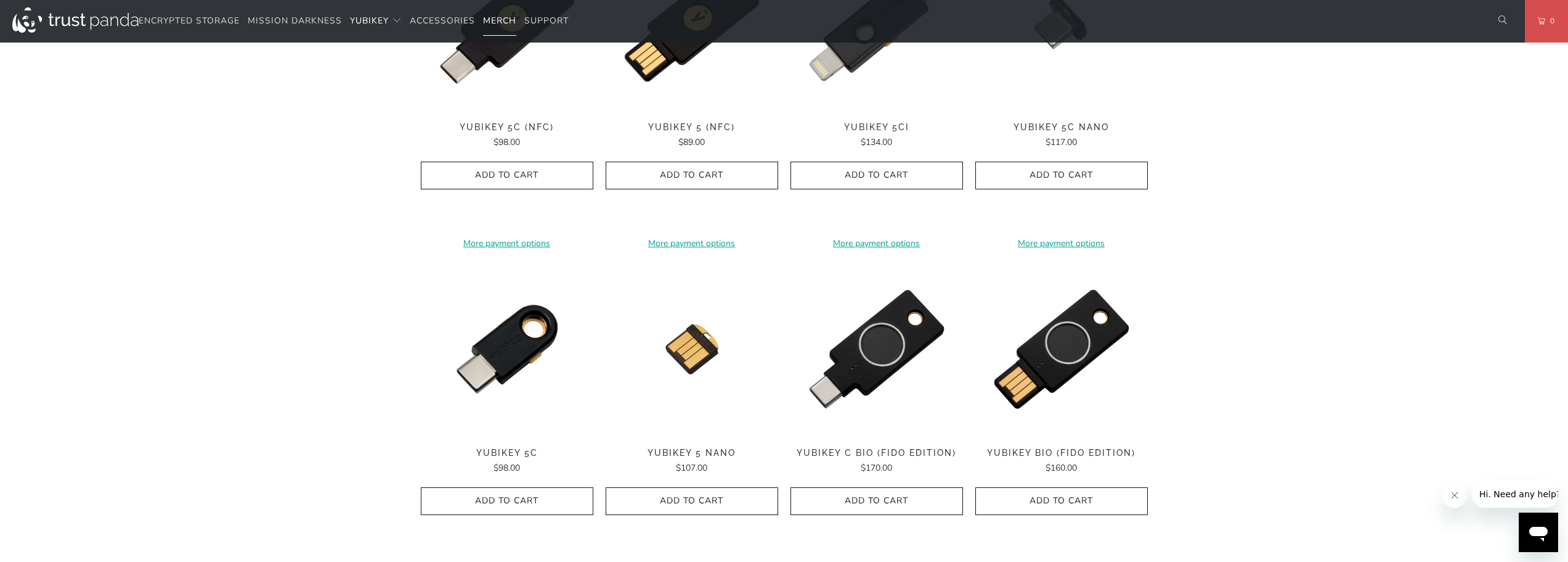
click at [510, 14] on link "Merch" at bounding box center [500, 21] width 33 height 29
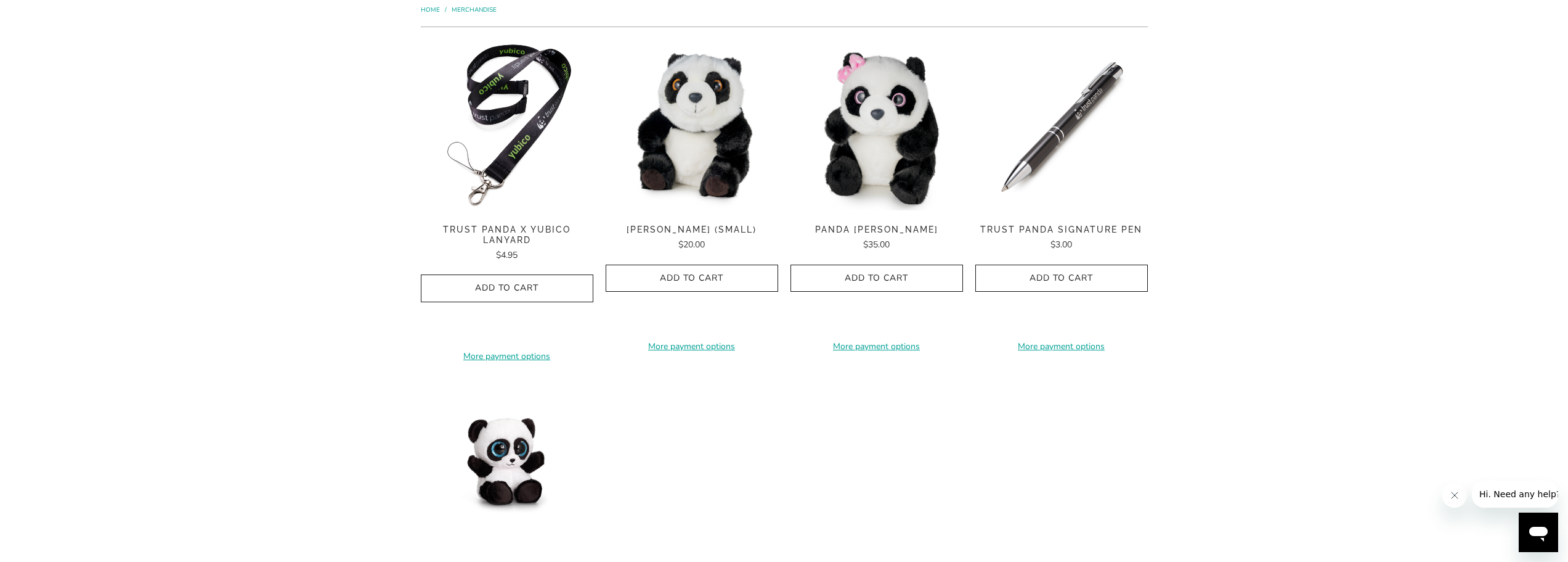
scroll to position [62, 0]
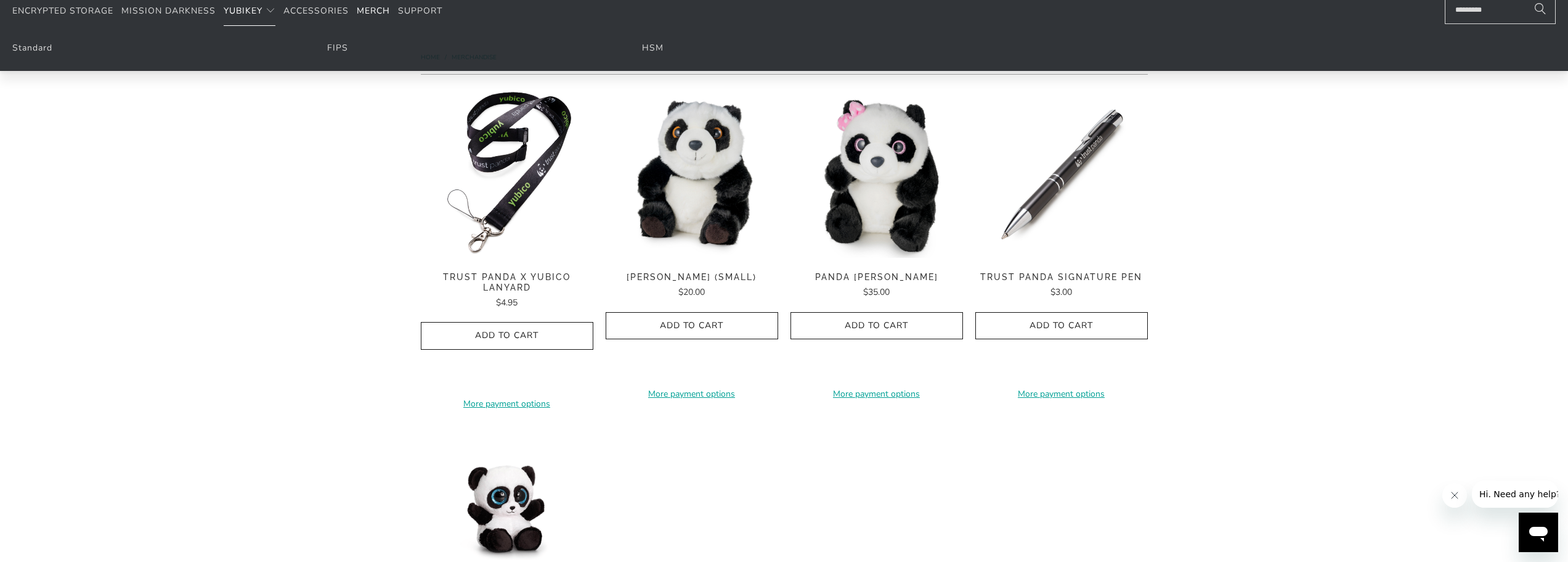
click at [267, 15] on span "Translation missing: en.navigation.header.main_nav" at bounding box center [271, 11] width 10 height 10
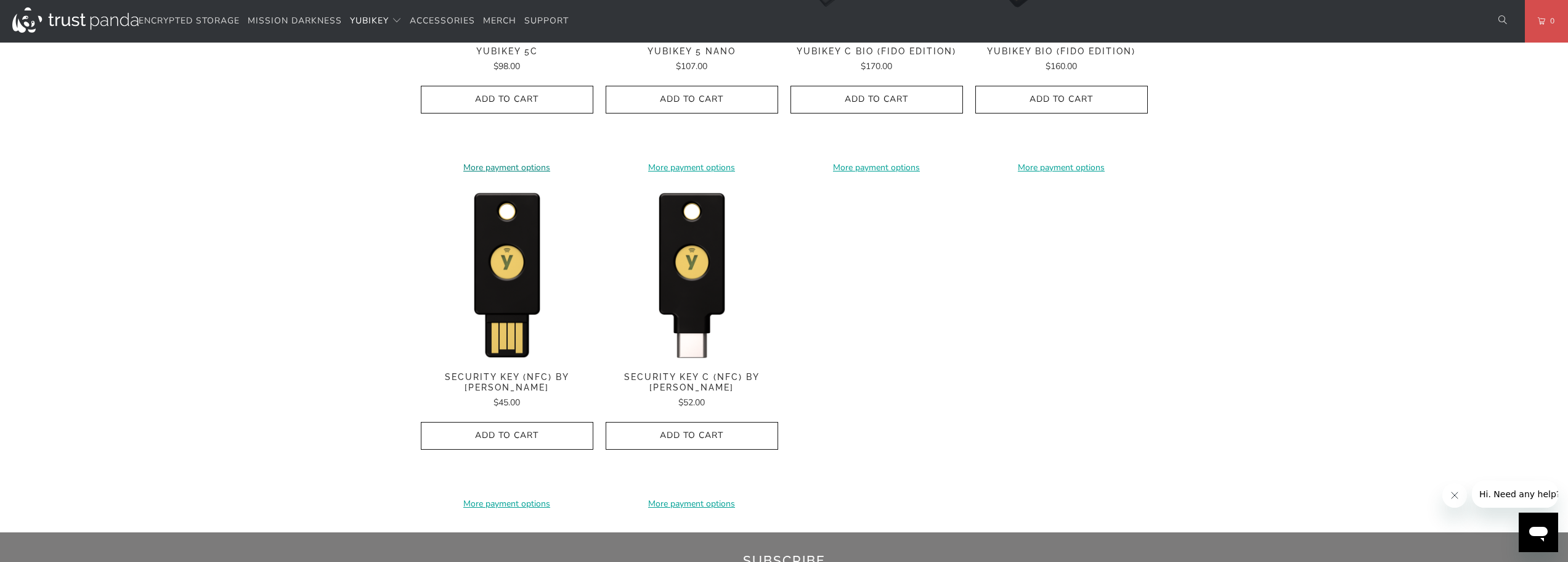
scroll to position [1357, 0]
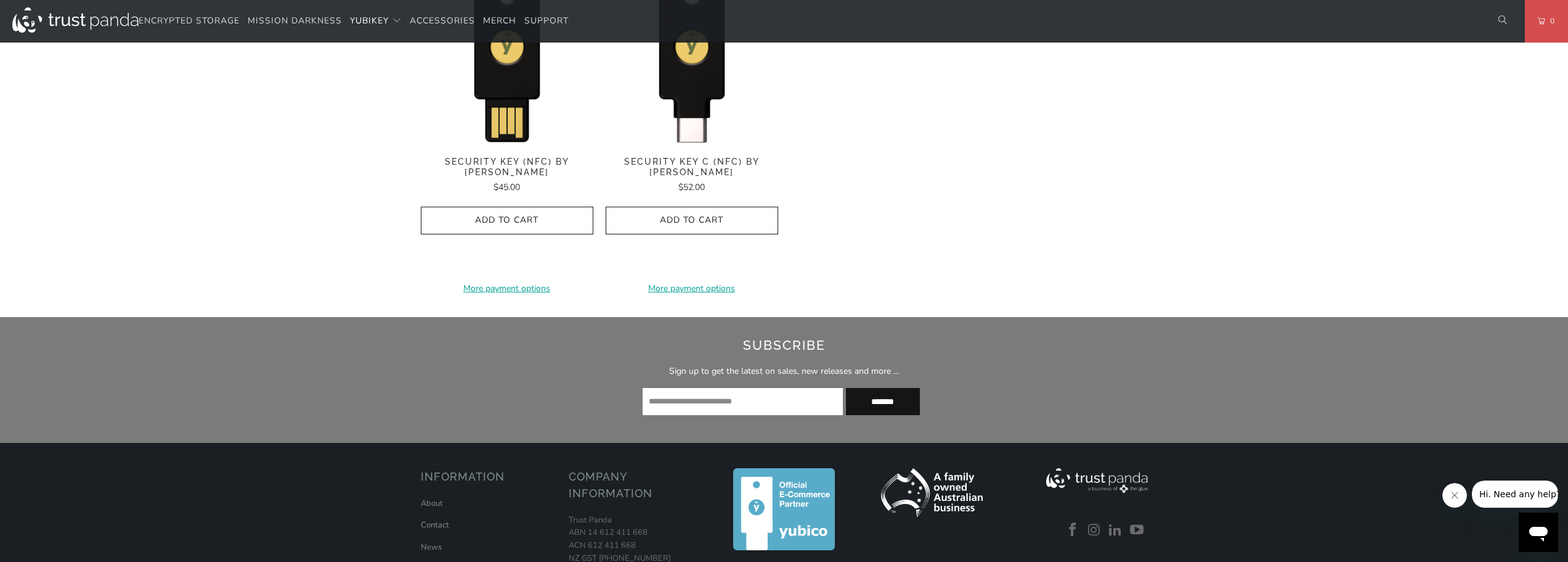
click at [537, 164] on span "Security Key (NFC) by [PERSON_NAME]" at bounding box center [507, 166] width 173 height 21
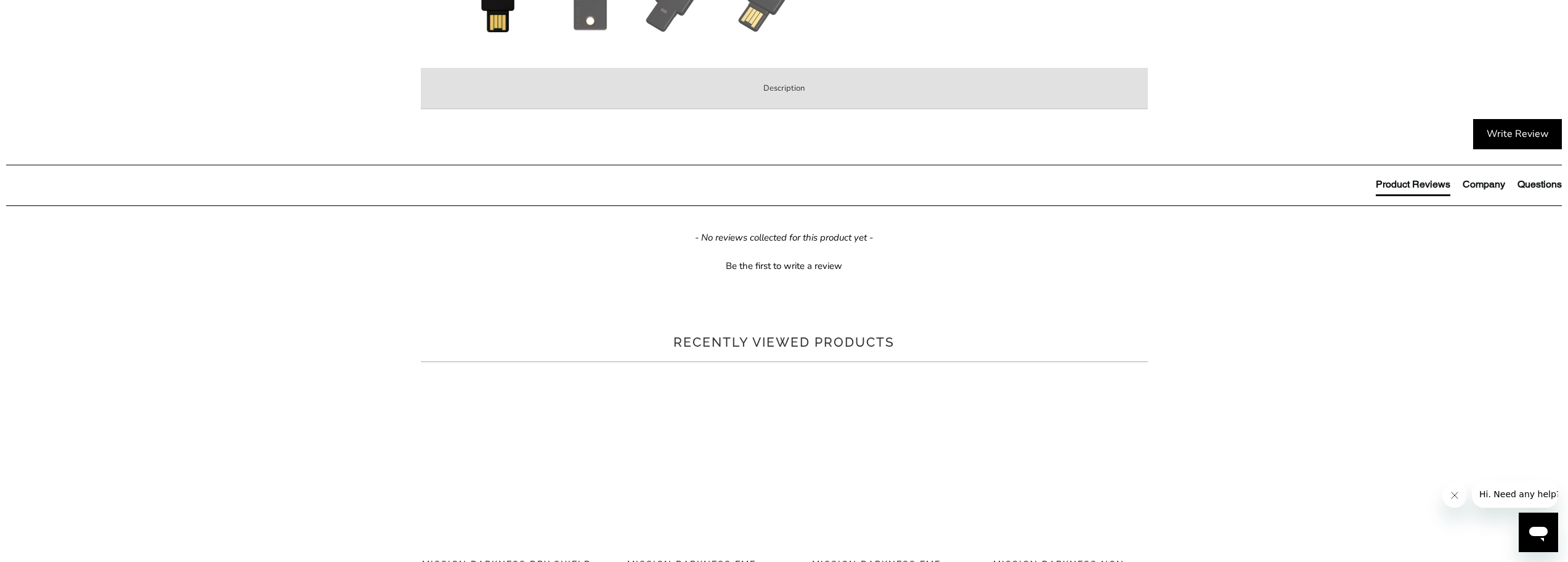
scroll to position [617, 0]
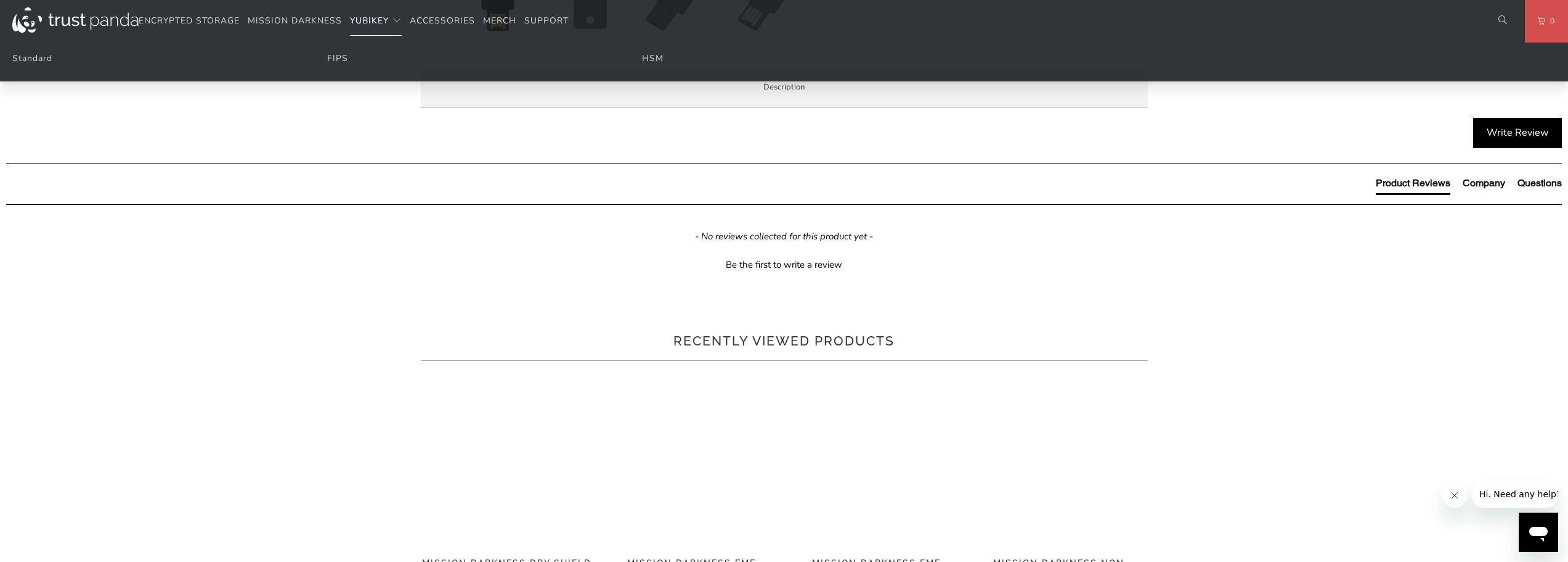
click at [392, 26] on summary "YubiKey" at bounding box center [375, 21] width 52 height 29
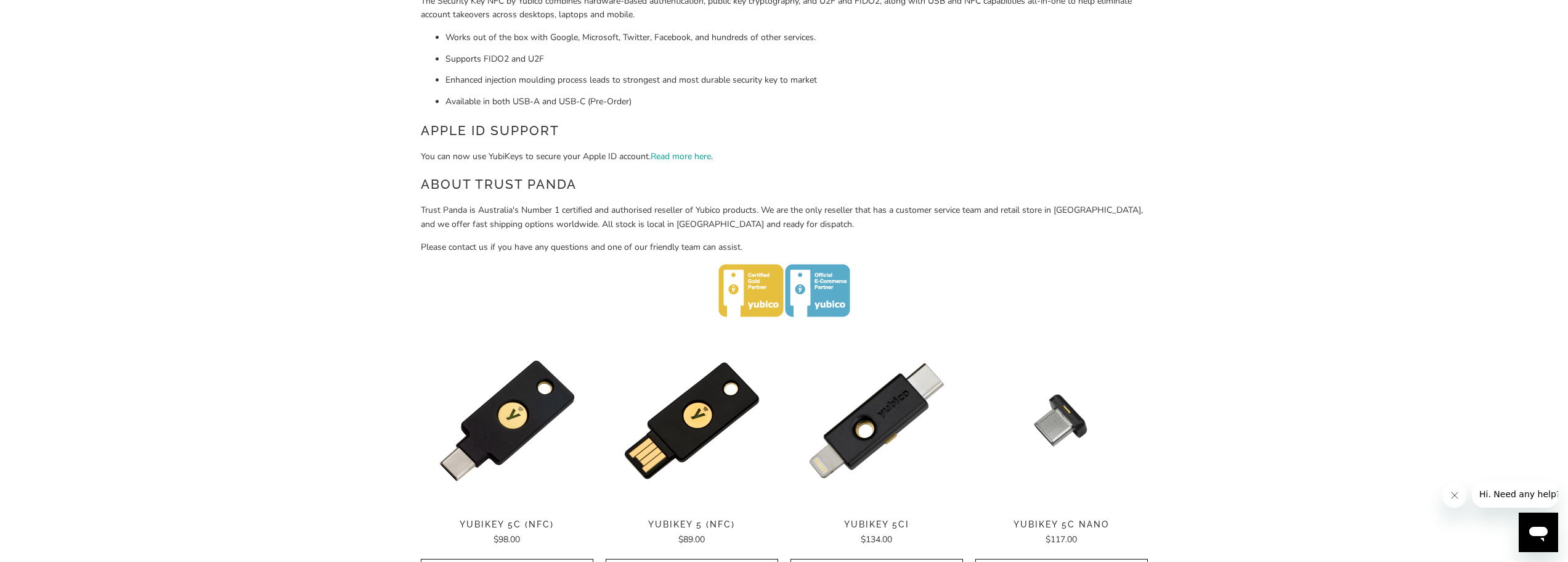
scroll to position [322, 0]
